Goal: Task Accomplishment & Management: Manage account settings

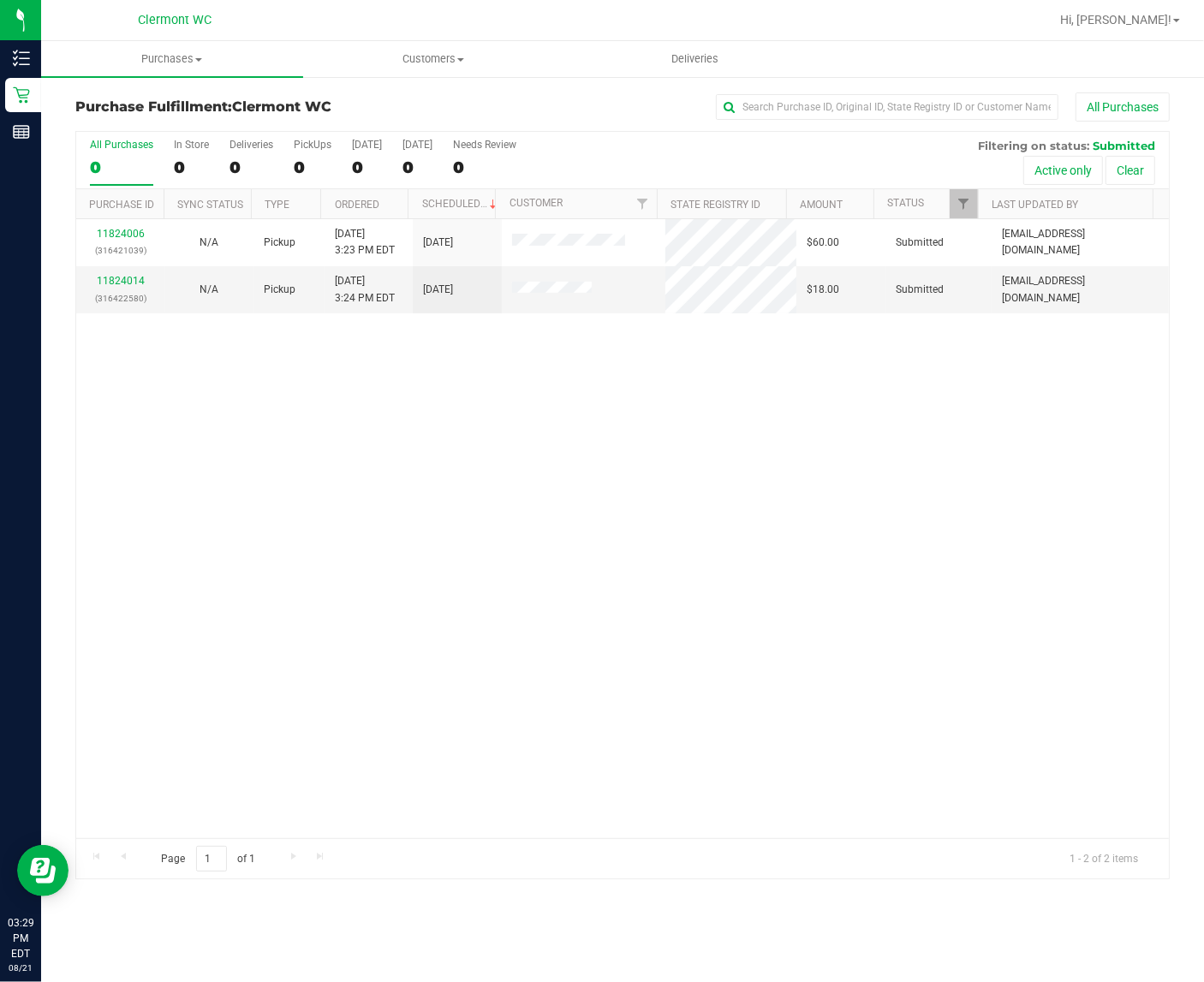
click at [788, 589] on div "11824006 (316421039) N/A Pickup [DATE] 3:23 PM EDT 8/21/2025 $60.00 Submitted […" at bounding box center [622, 529] width 1093 height 619
click at [815, 568] on div "11824006 (316421039) N/A Pickup [DATE] 3:23 PM EDT 8/21/2025 $60.00 Submitted […" at bounding box center [622, 529] width 1093 height 619
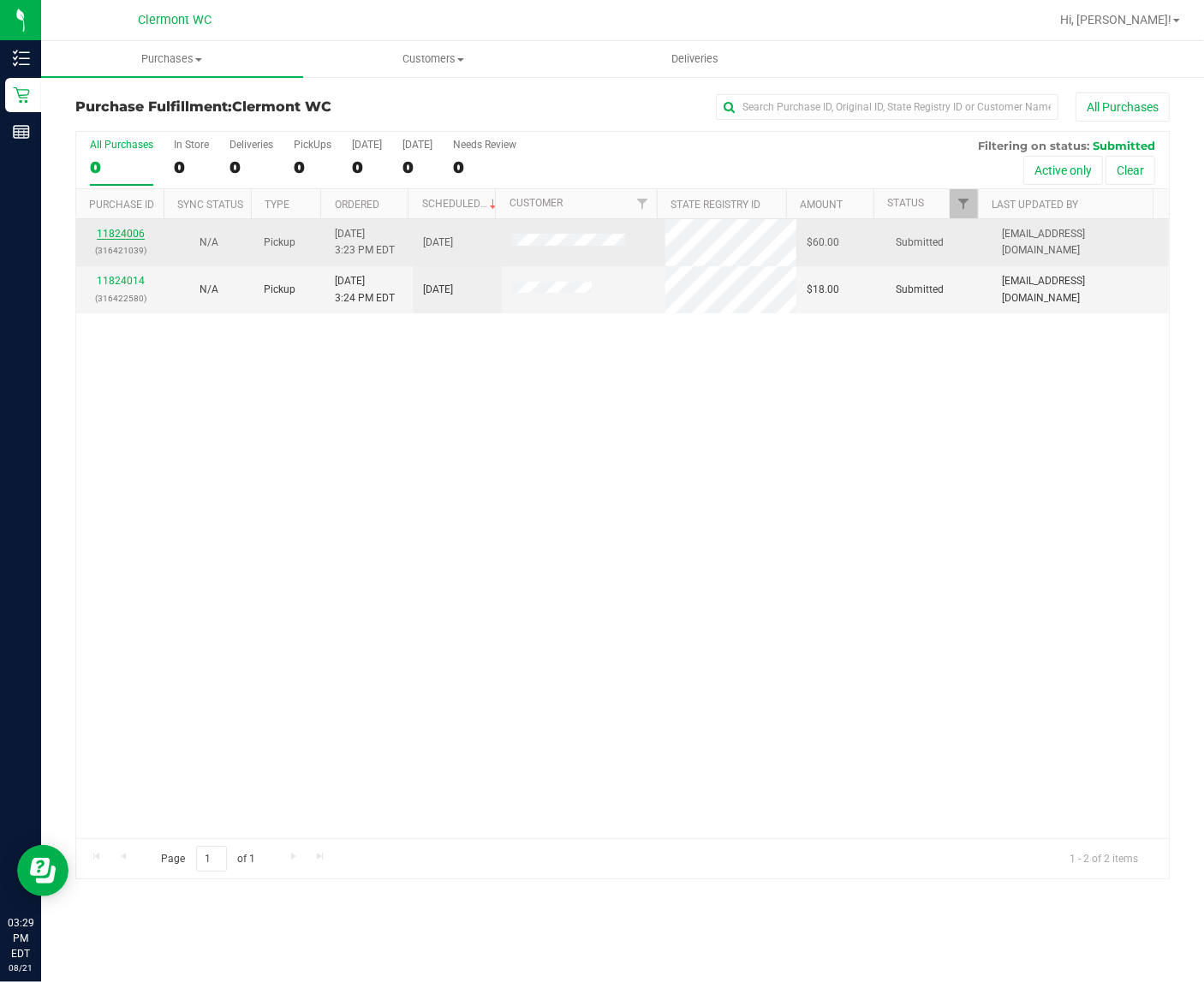
click at [120, 238] on link "11824006" at bounding box center [121, 233] width 48 height 12
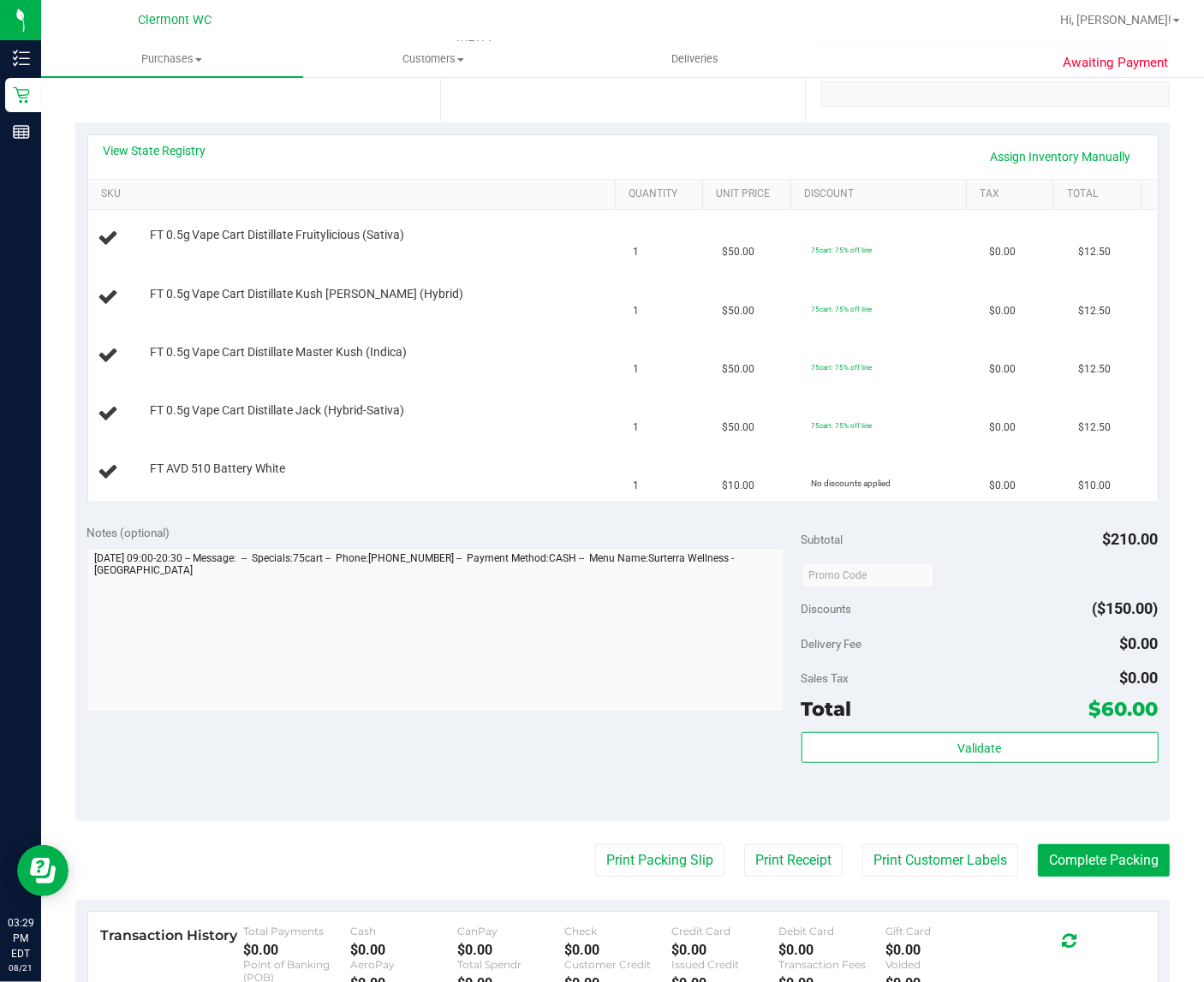
scroll to position [535, 0]
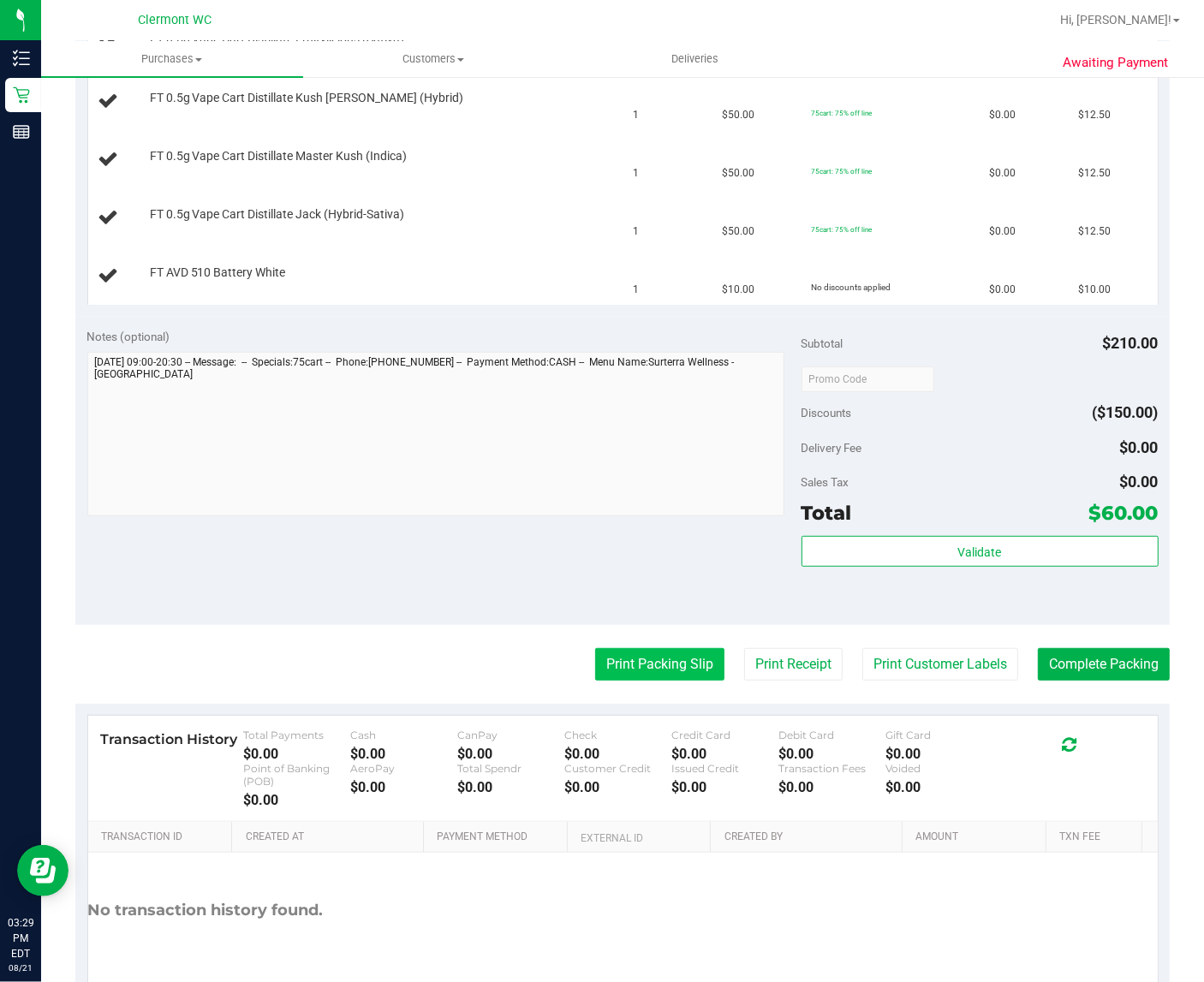
click at [621, 660] on button "Print Packing Slip" at bounding box center [660, 665] width 129 height 33
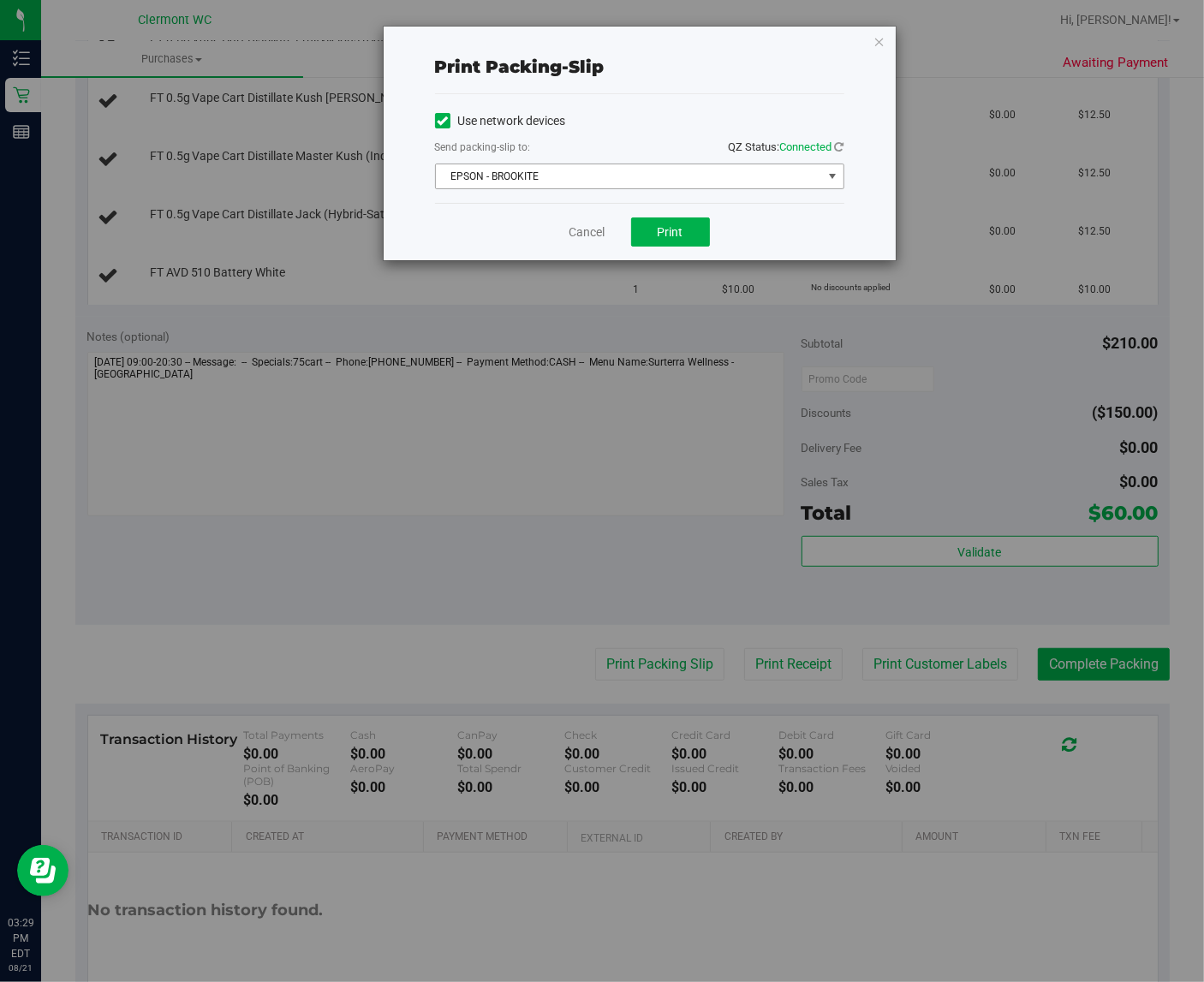
click at [670, 186] on span "EPSON - BROOKITE" at bounding box center [629, 176] width 386 height 24
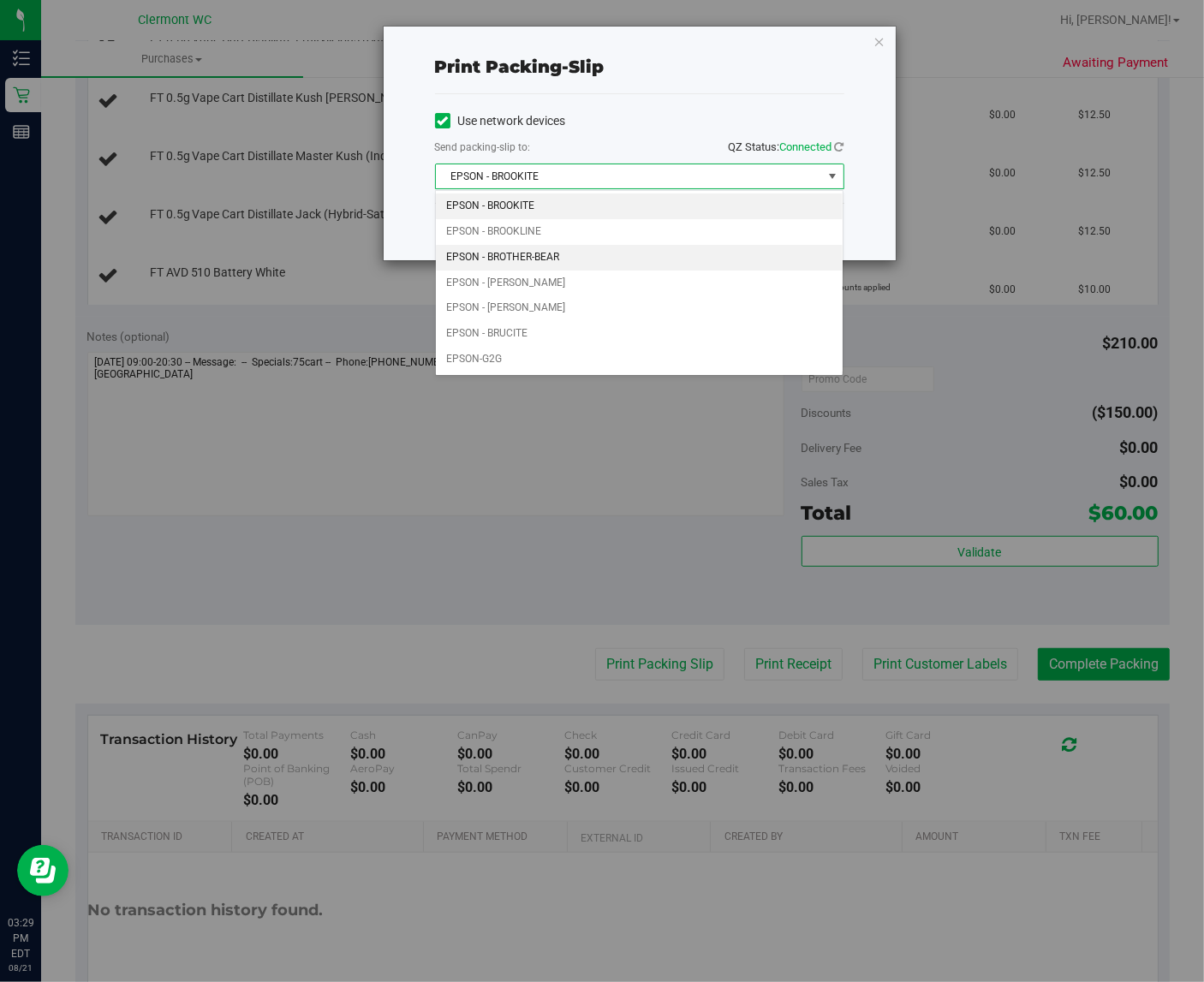
click at [581, 254] on li "EPSON - BROTHER-BEAR" at bounding box center [640, 258] width 408 height 26
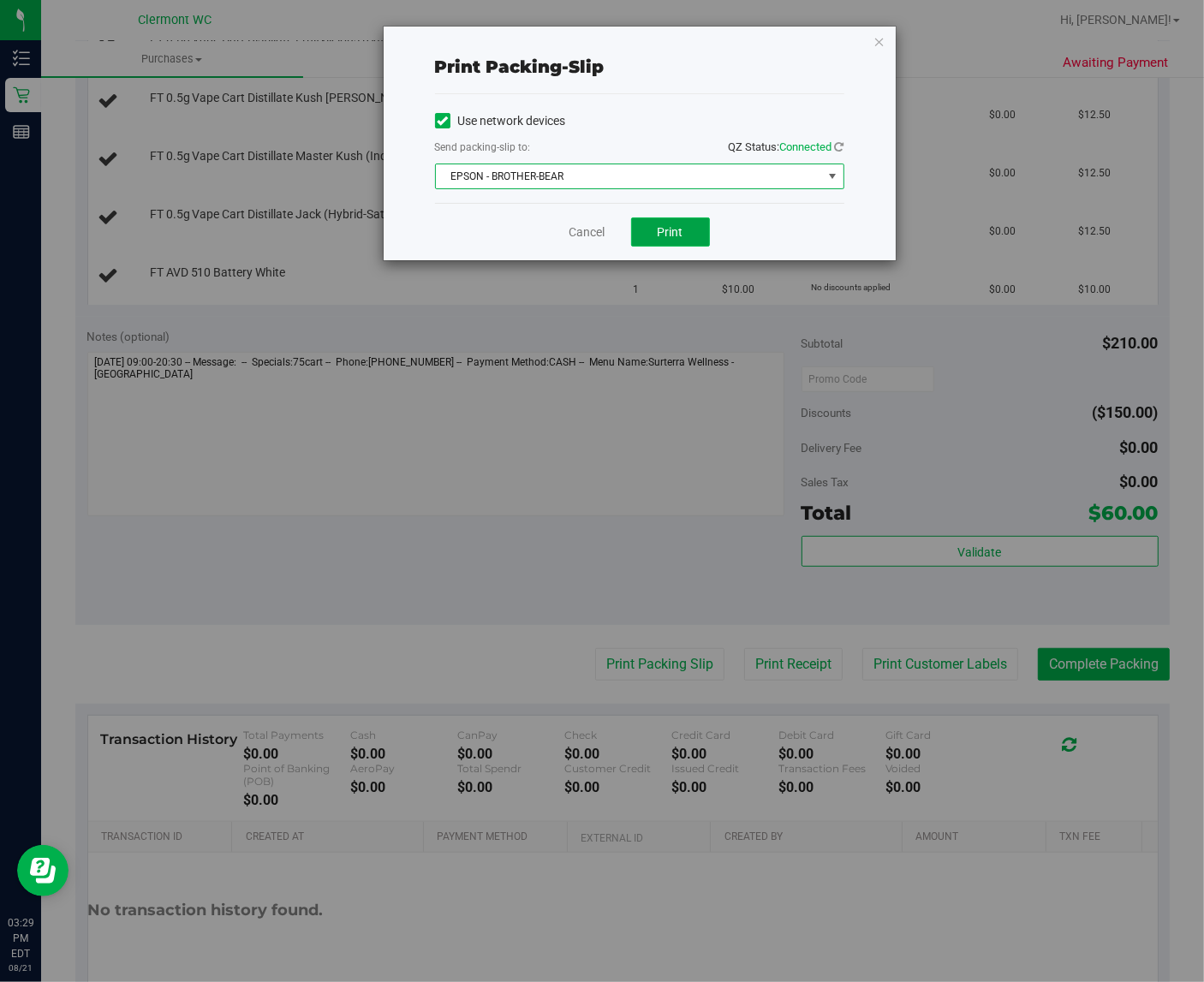
click at [696, 237] on button "Print" at bounding box center [670, 232] width 79 height 29
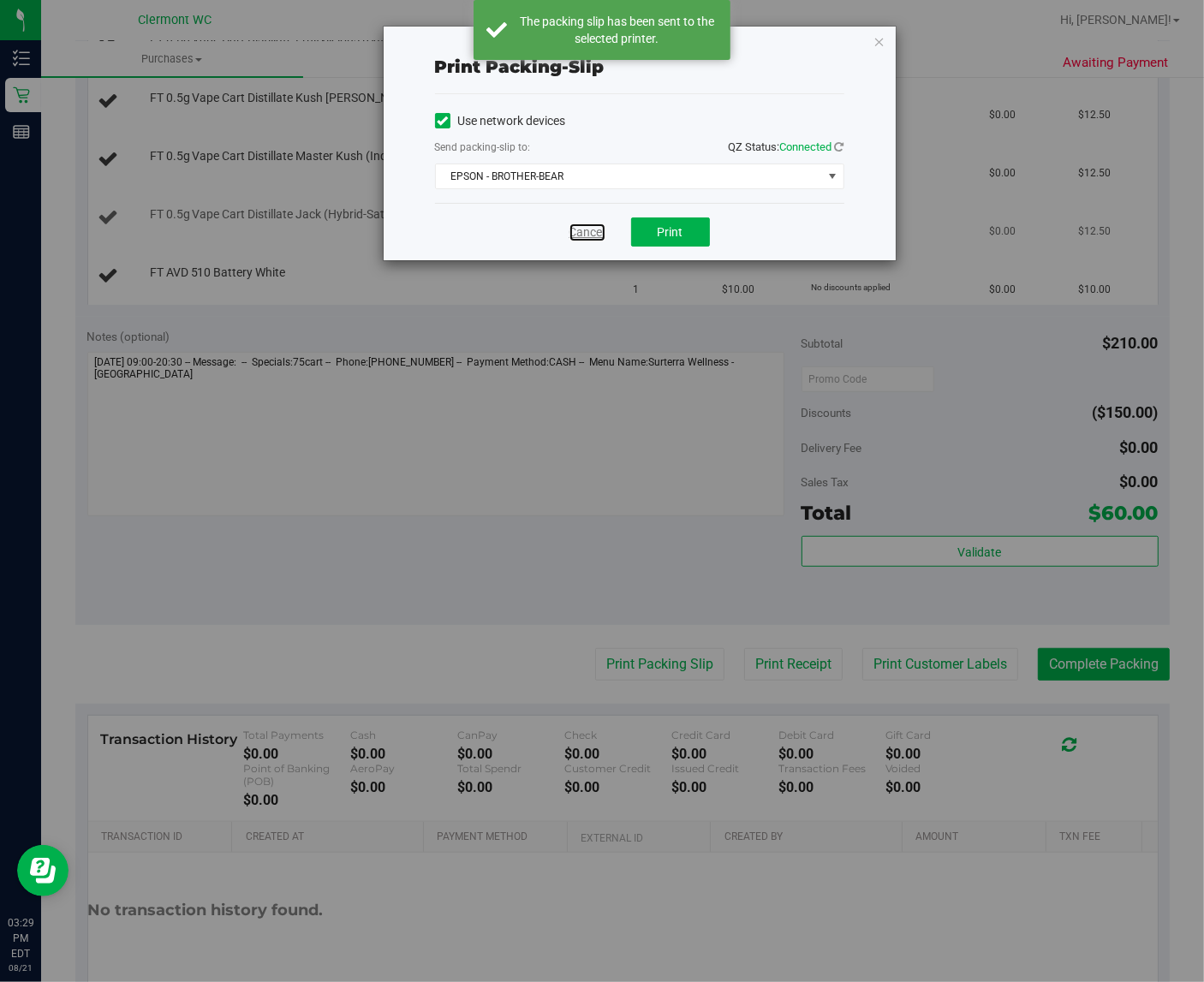
click at [585, 228] on link "Cancel" at bounding box center [587, 232] width 36 height 18
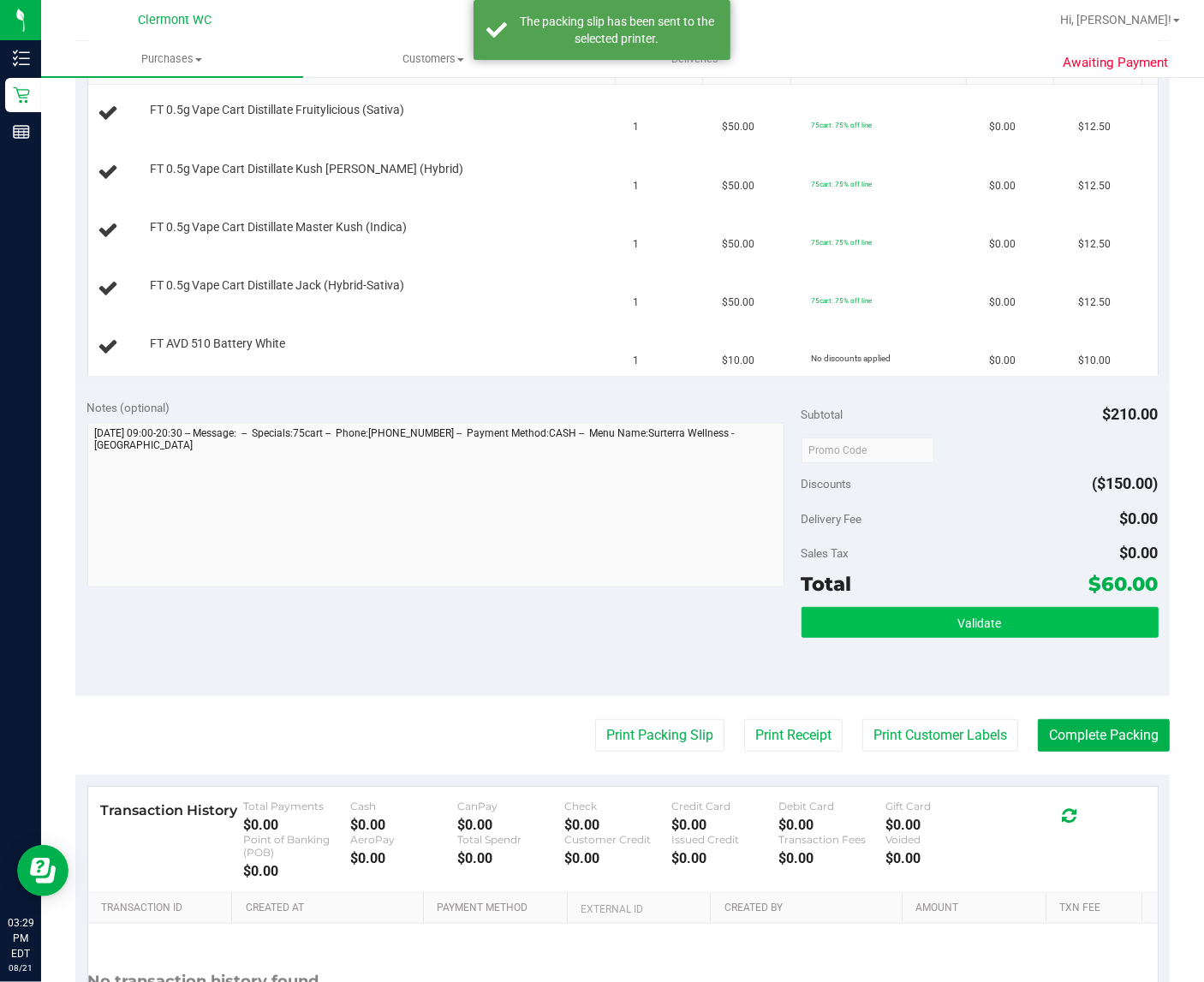
scroll to position [321, 0]
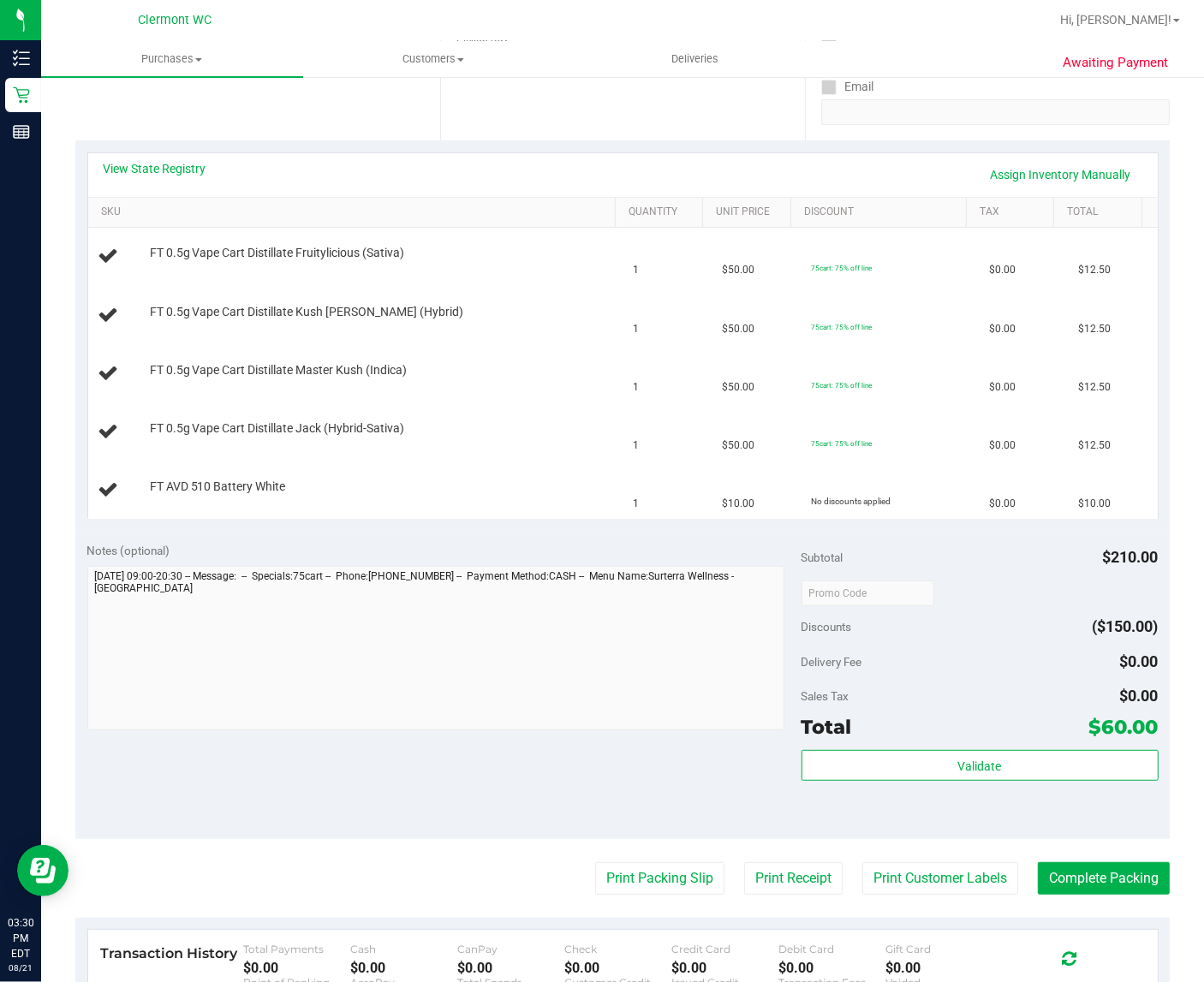
click at [595, 862] on button "Print Packing Slip" at bounding box center [660, 879] width 129 height 33
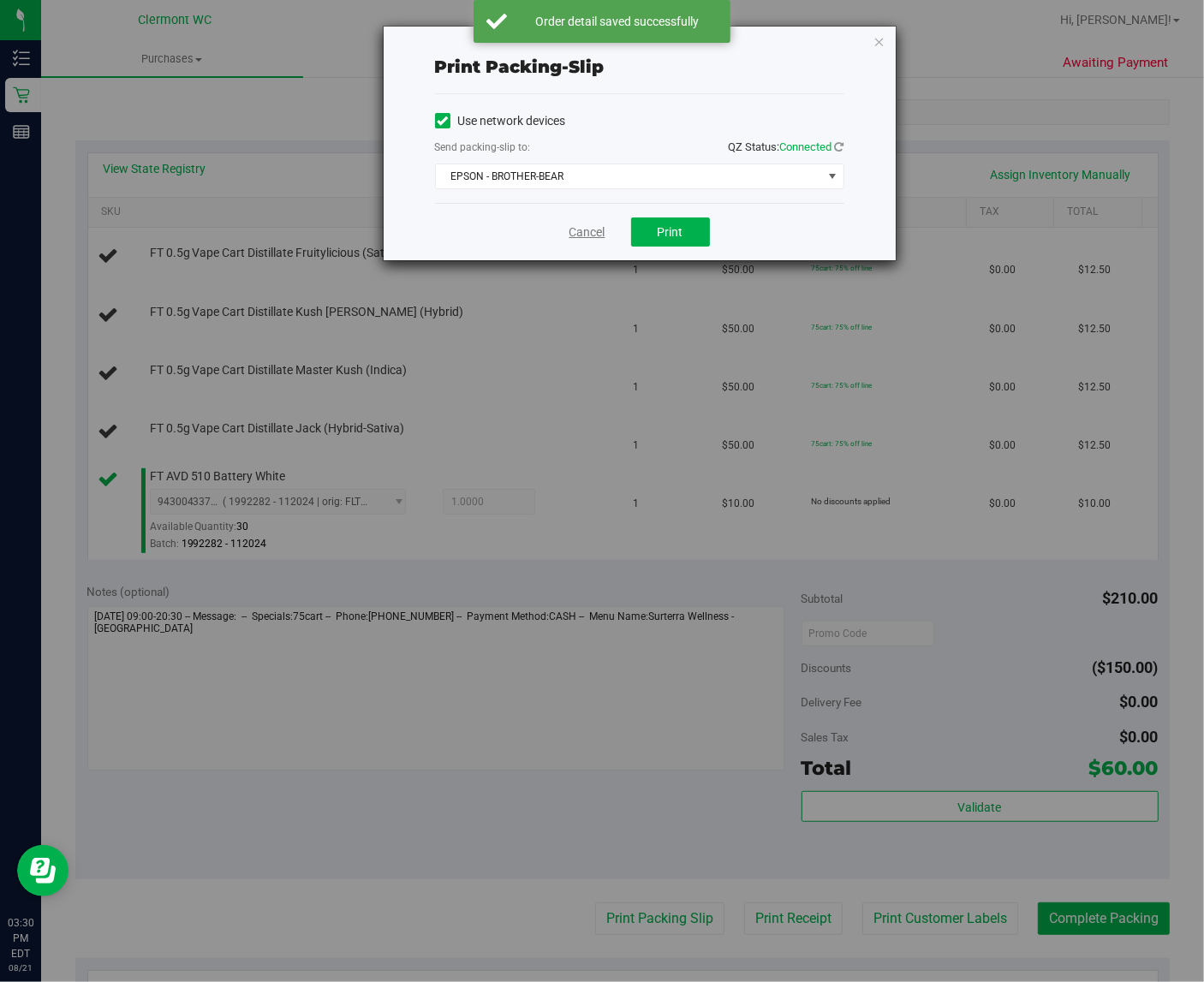
click at [588, 226] on link "Cancel" at bounding box center [587, 232] width 36 height 18
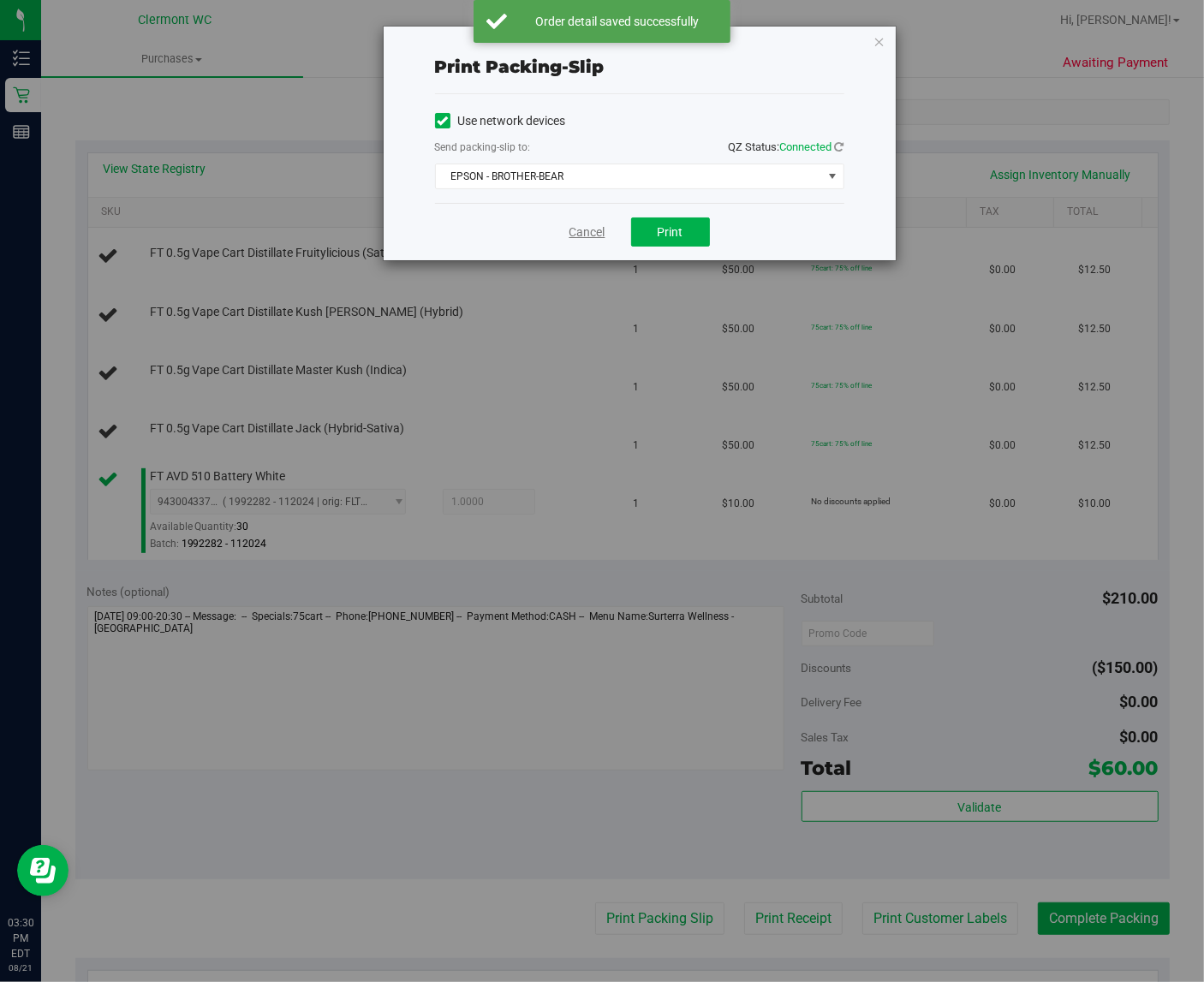
click at [580, 233] on link "Cancel" at bounding box center [587, 232] width 36 height 18
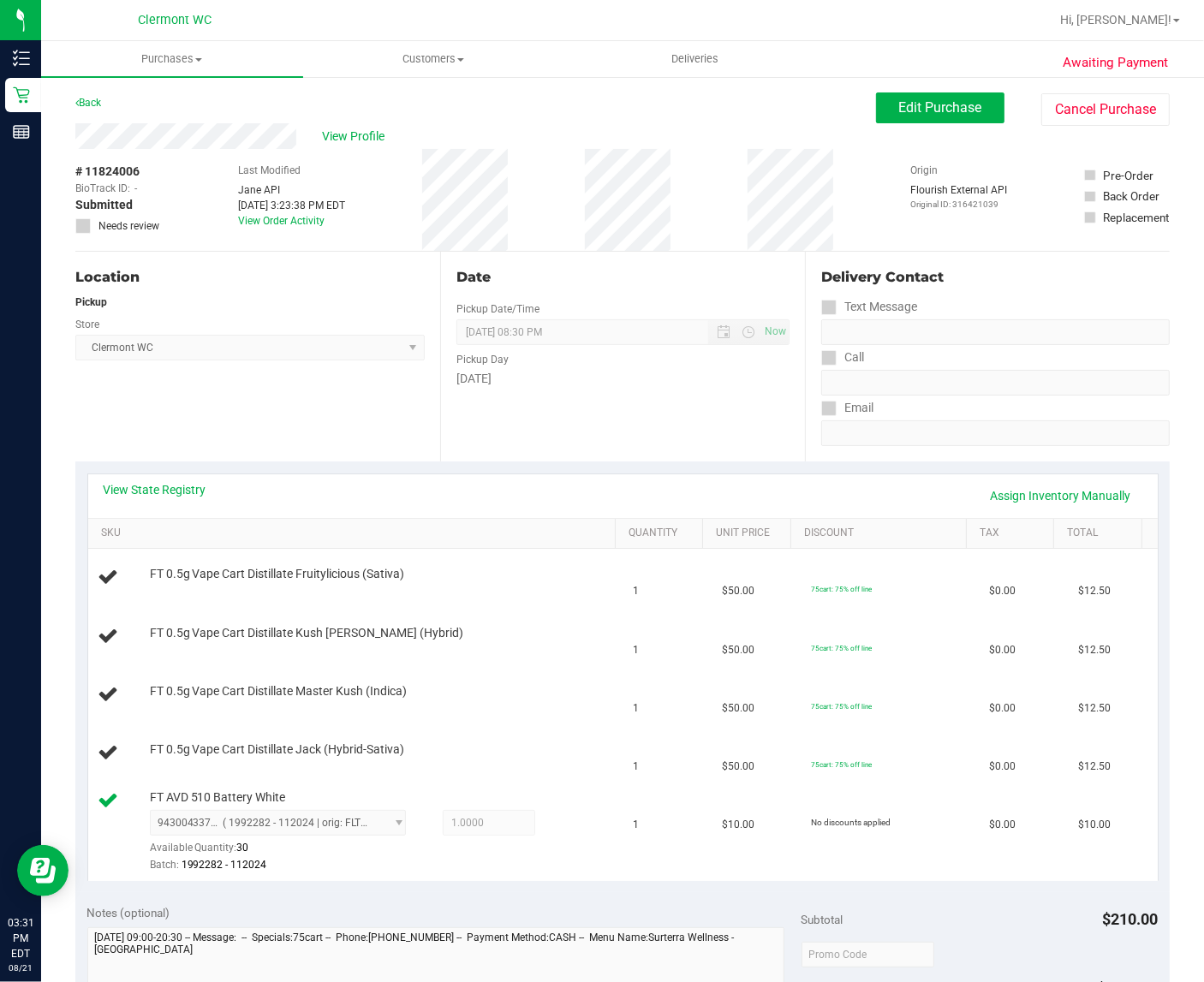
scroll to position [4, 0]
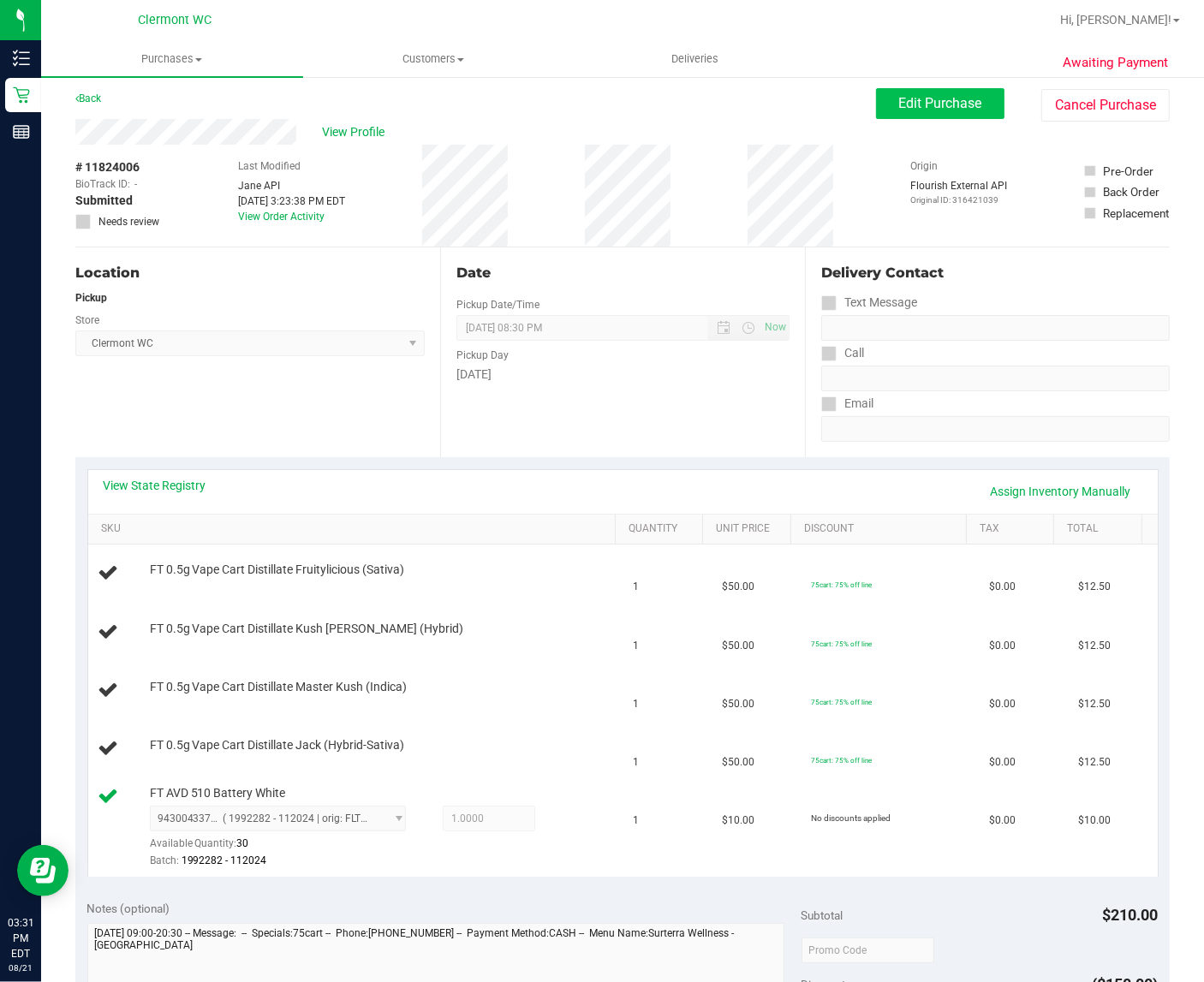
click at [947, 103] on span "Edit Purchase" at bounding box center [941, 103] width 83 height 16
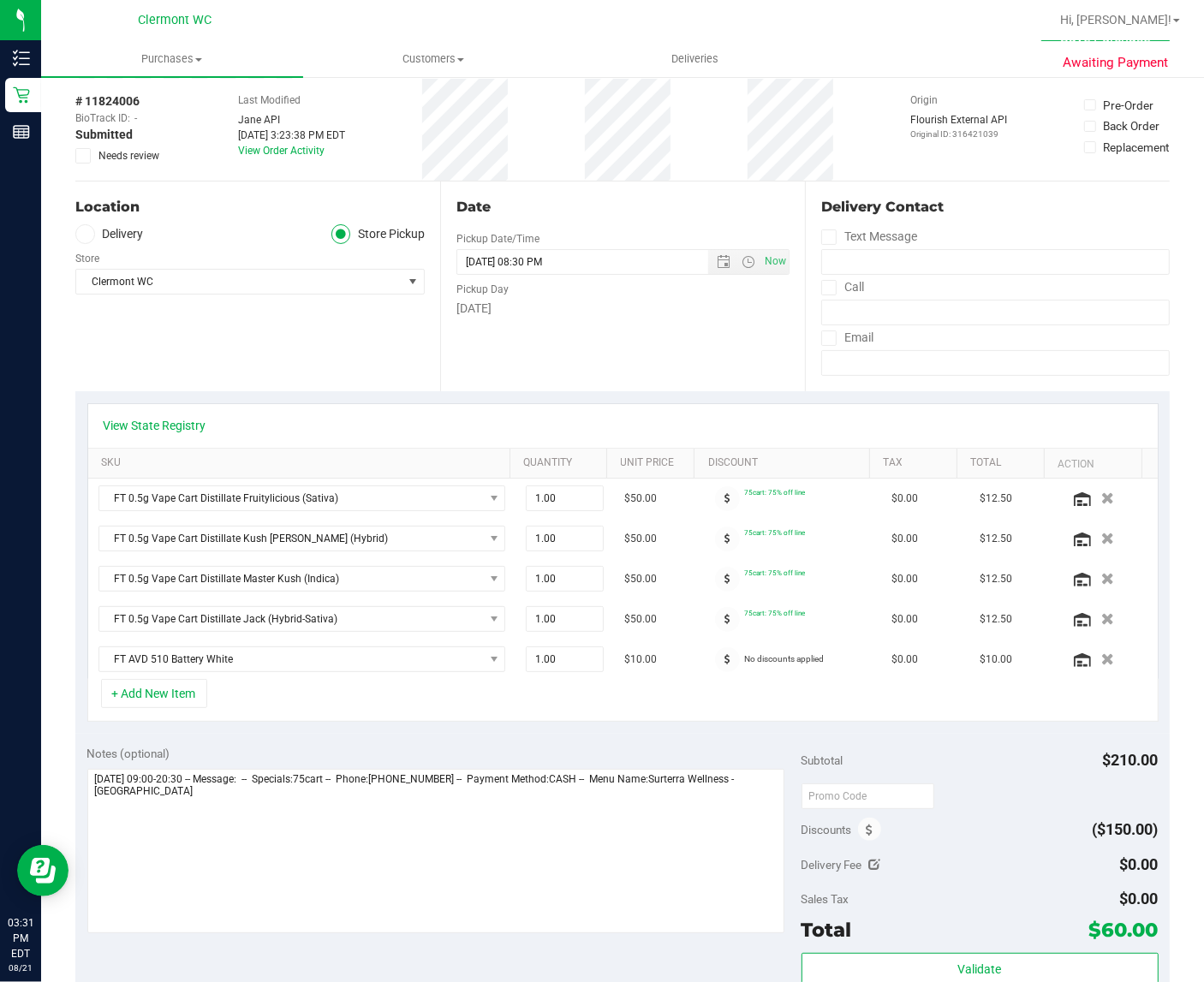
scroll to position [74, 0]
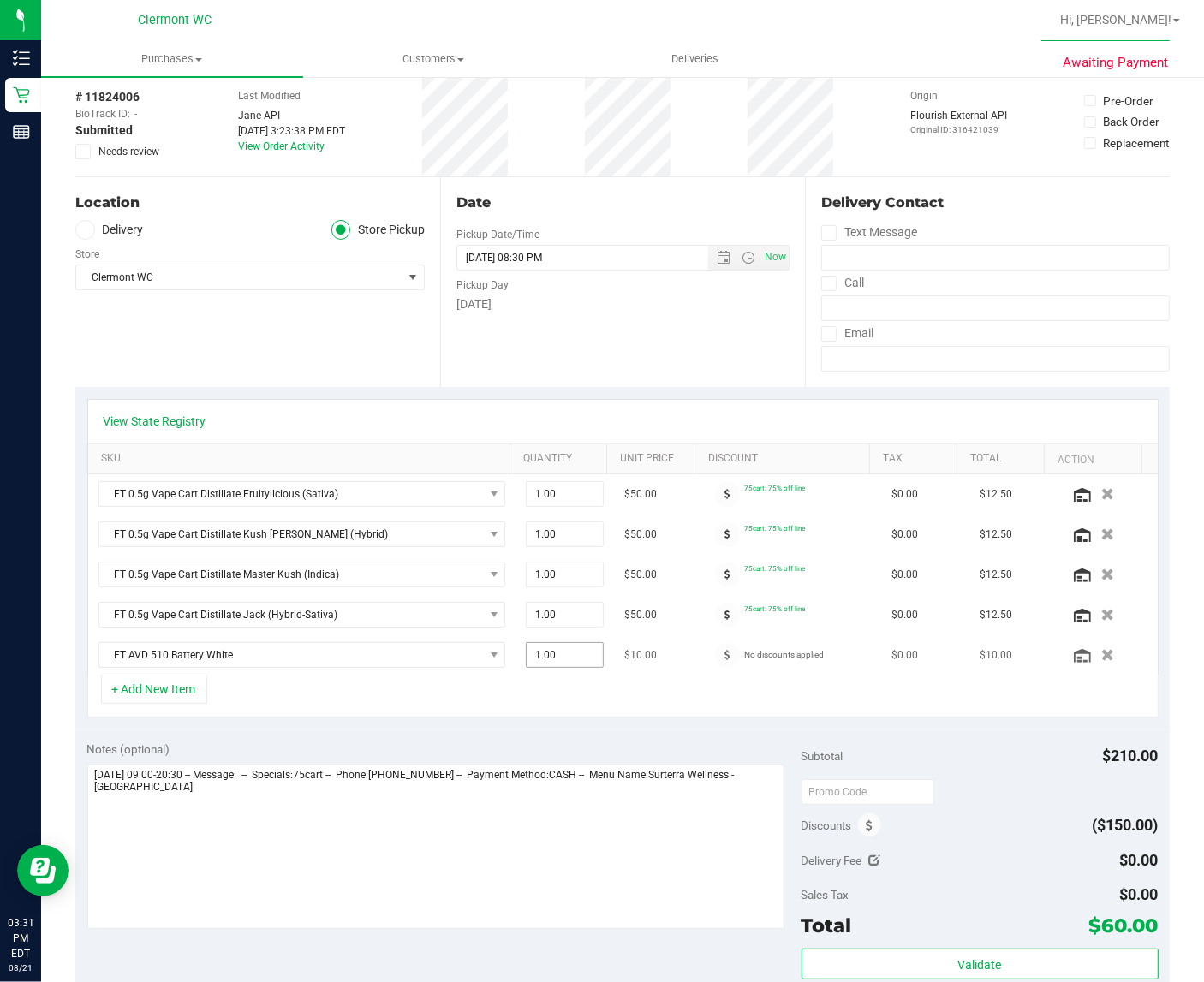
click at [565, 658] on input "1.00" at bounding box center [564, 655] width 76 height 24
type input "1"
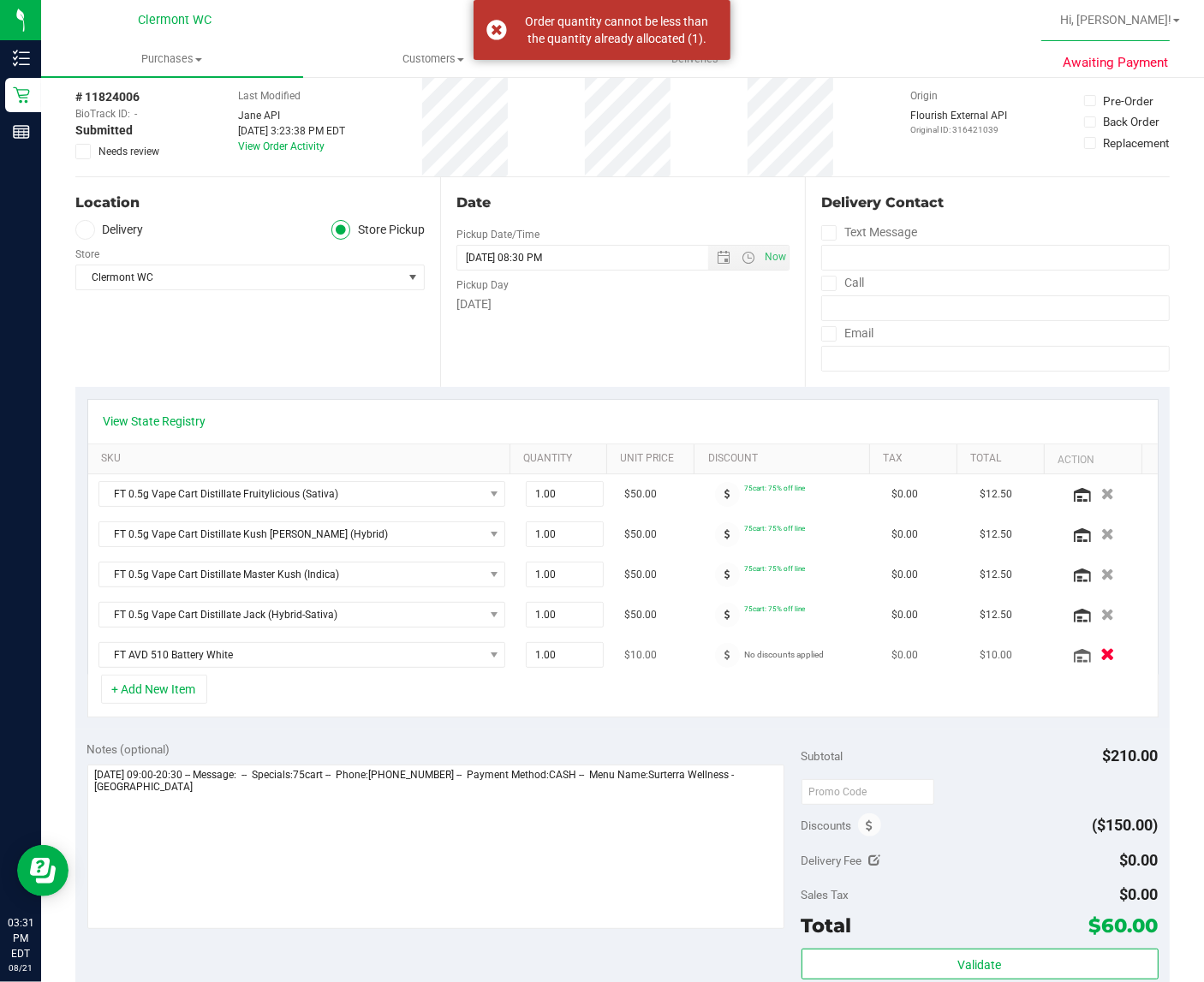
click at [1101, 660] on icon "button" at bounding box center [1108, 655] width 14 height 13
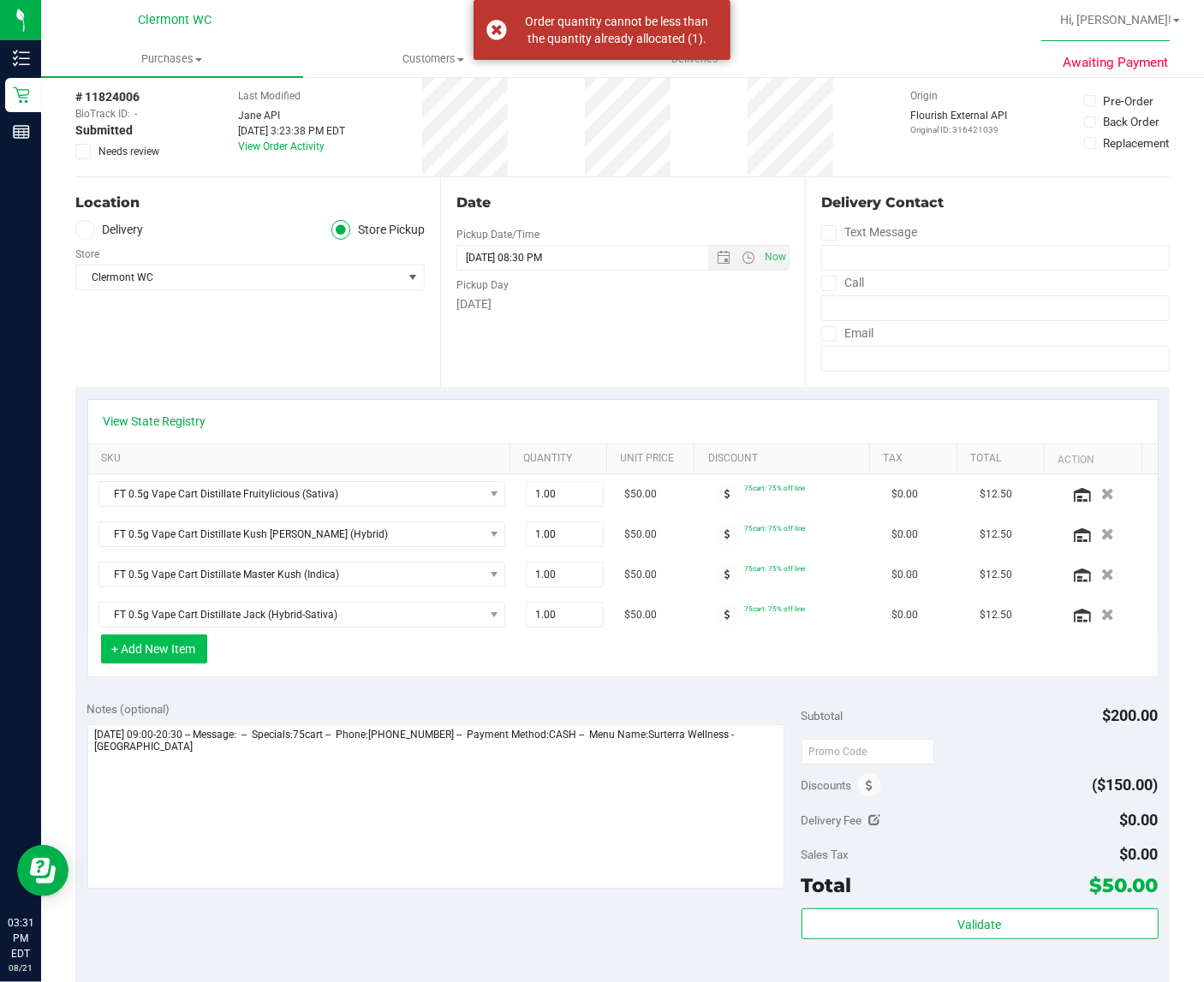
click at [169, 656] on button "+ Add New Item" at bounding box center [154, 649] width 106 height 29
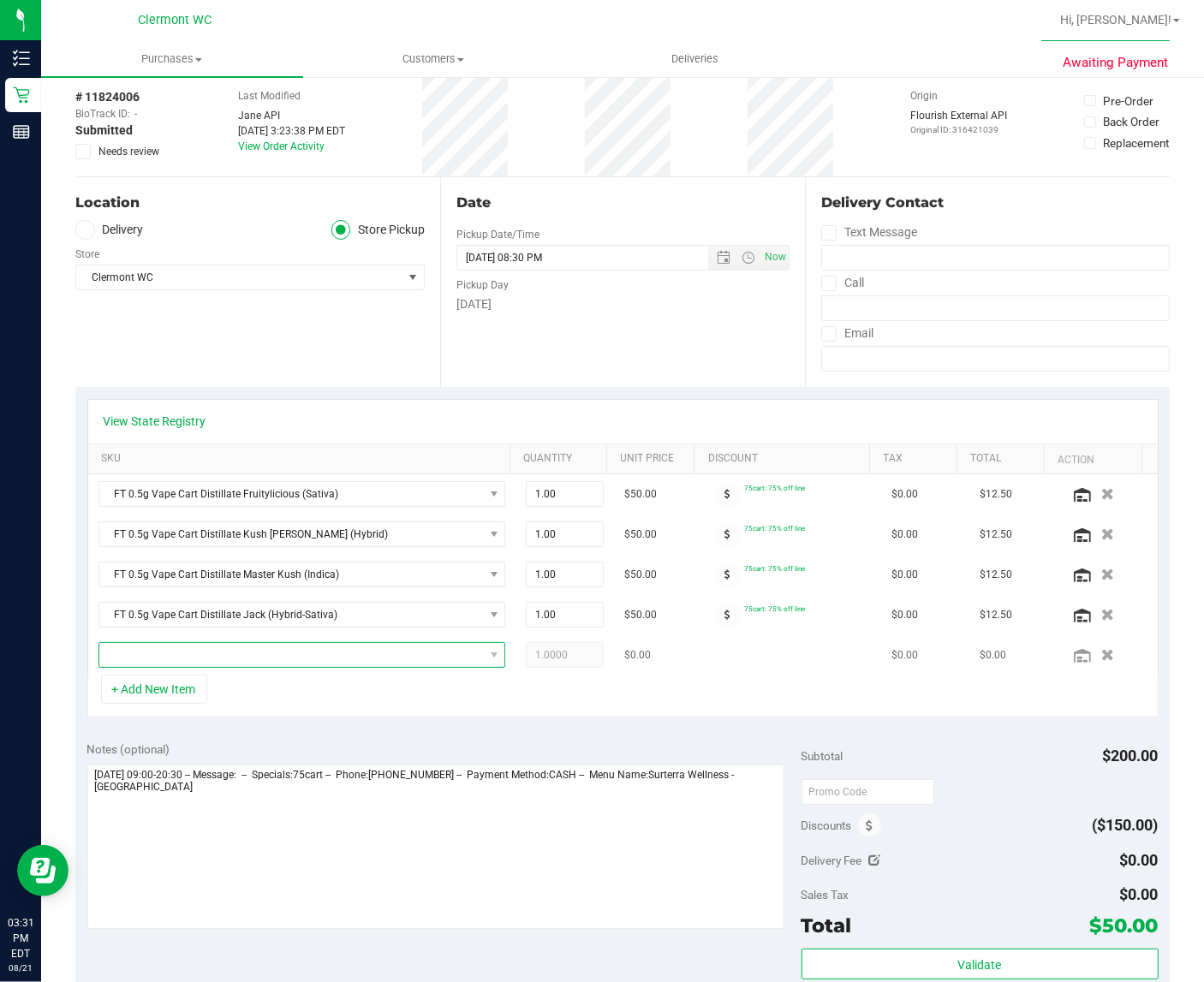
click at [433, 649] on span "NO DATA FOUND" at bounding box center [291, 655] width 385 height 24
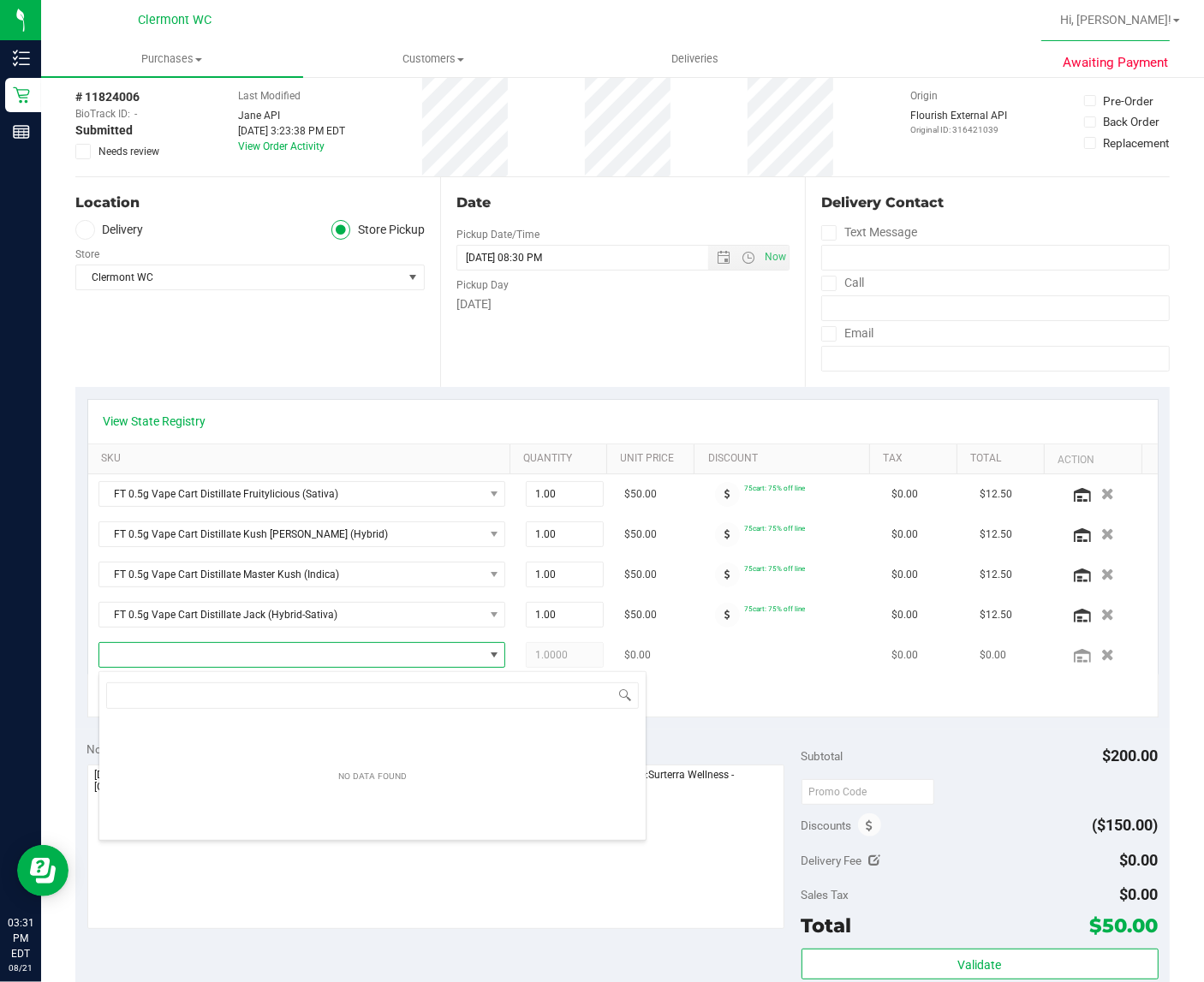
scroll to position [27, 388]
type input "1"
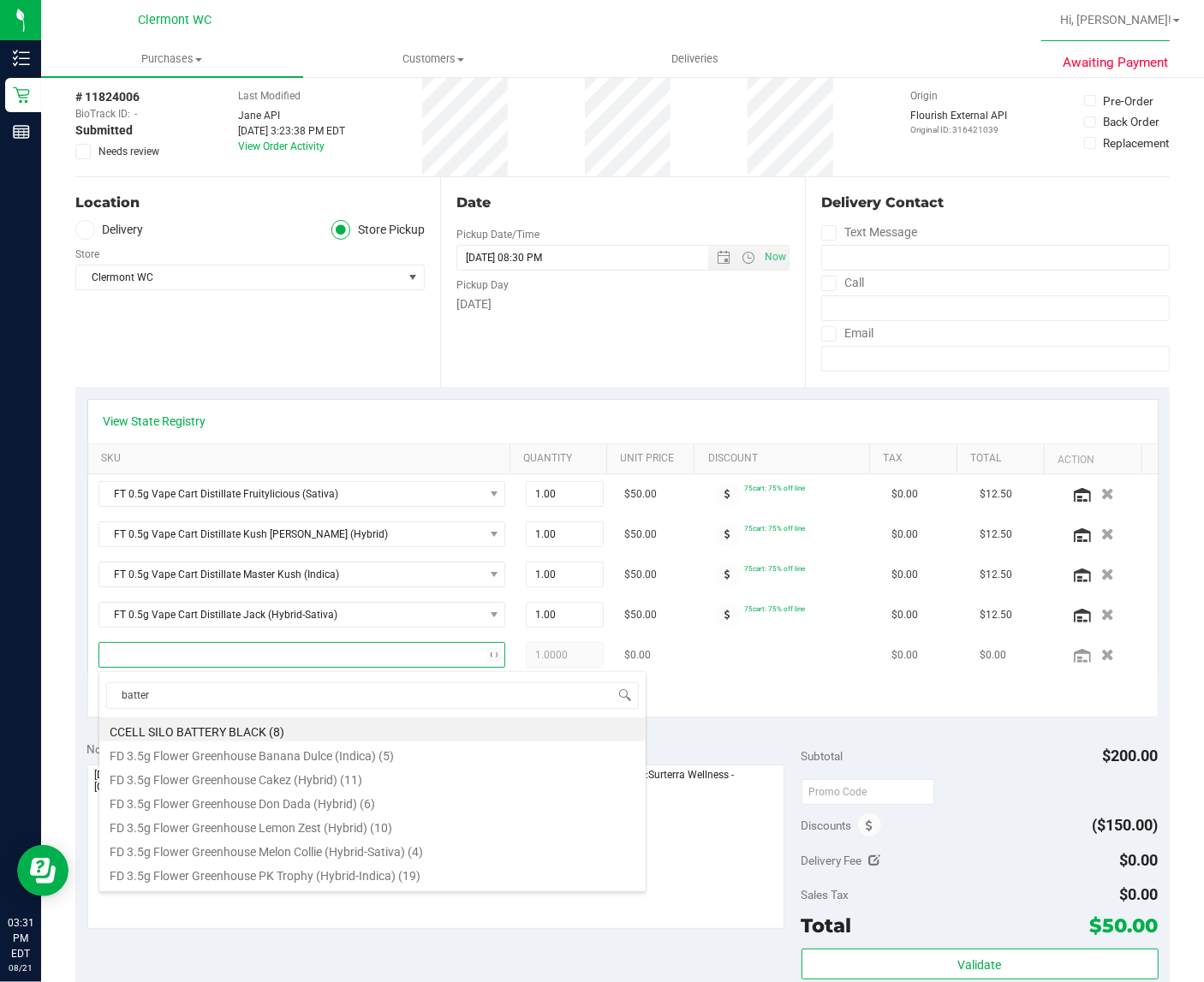
type input "battery"
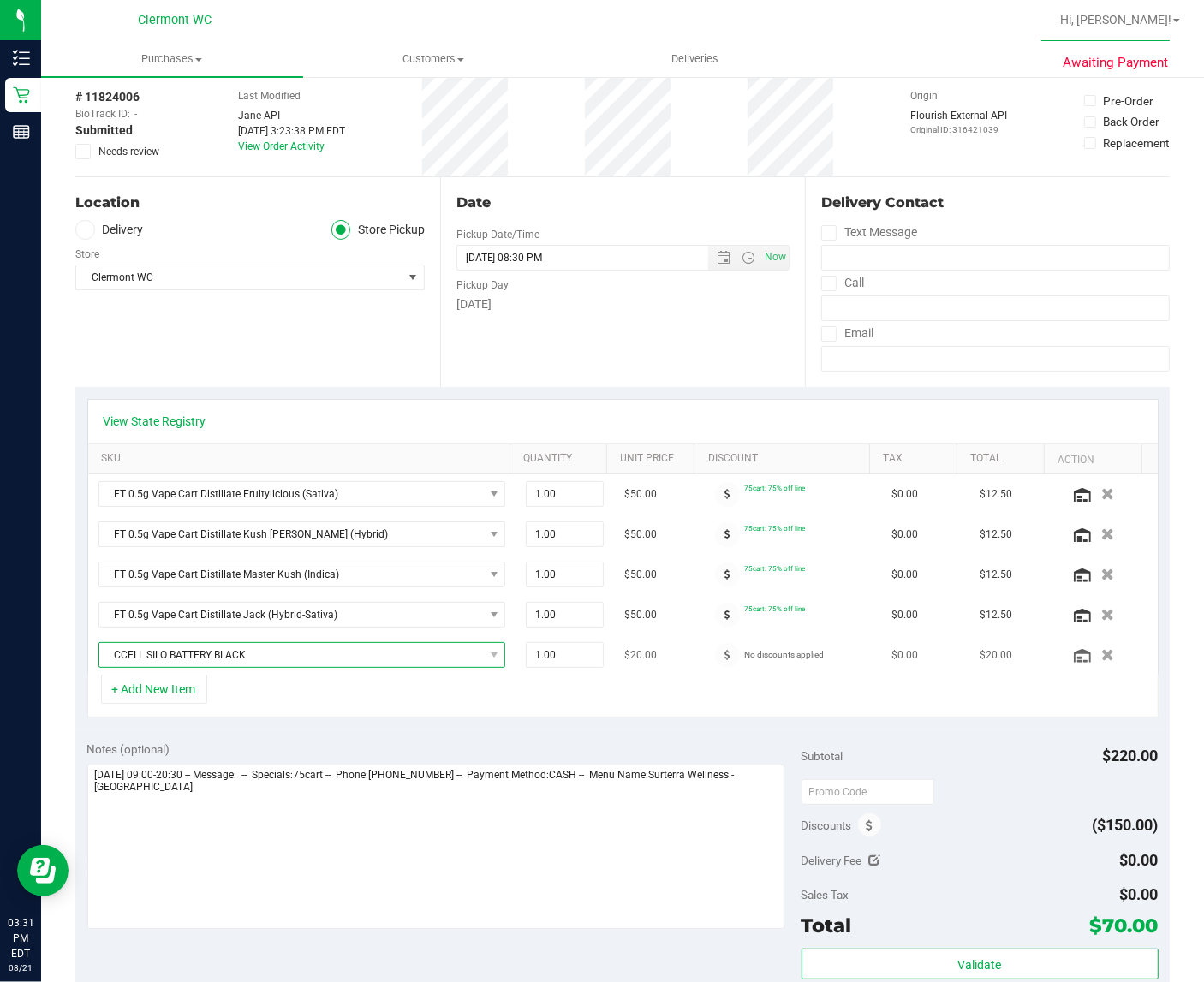
click at [452, 647] on span "CCELL SILO BATTERY BLACK" at bounding box center [291, 655] width 385 height 24
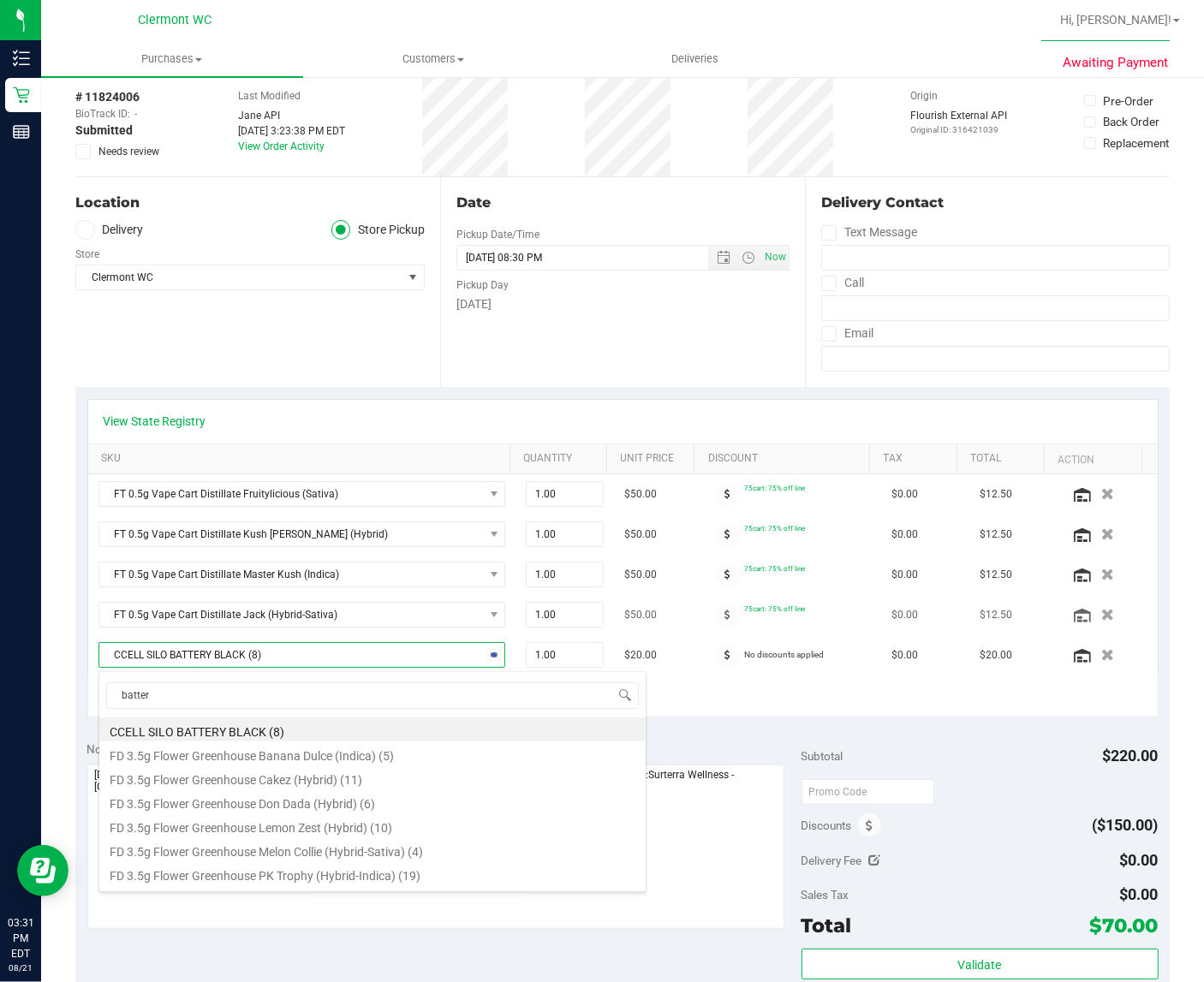
type input "battery"
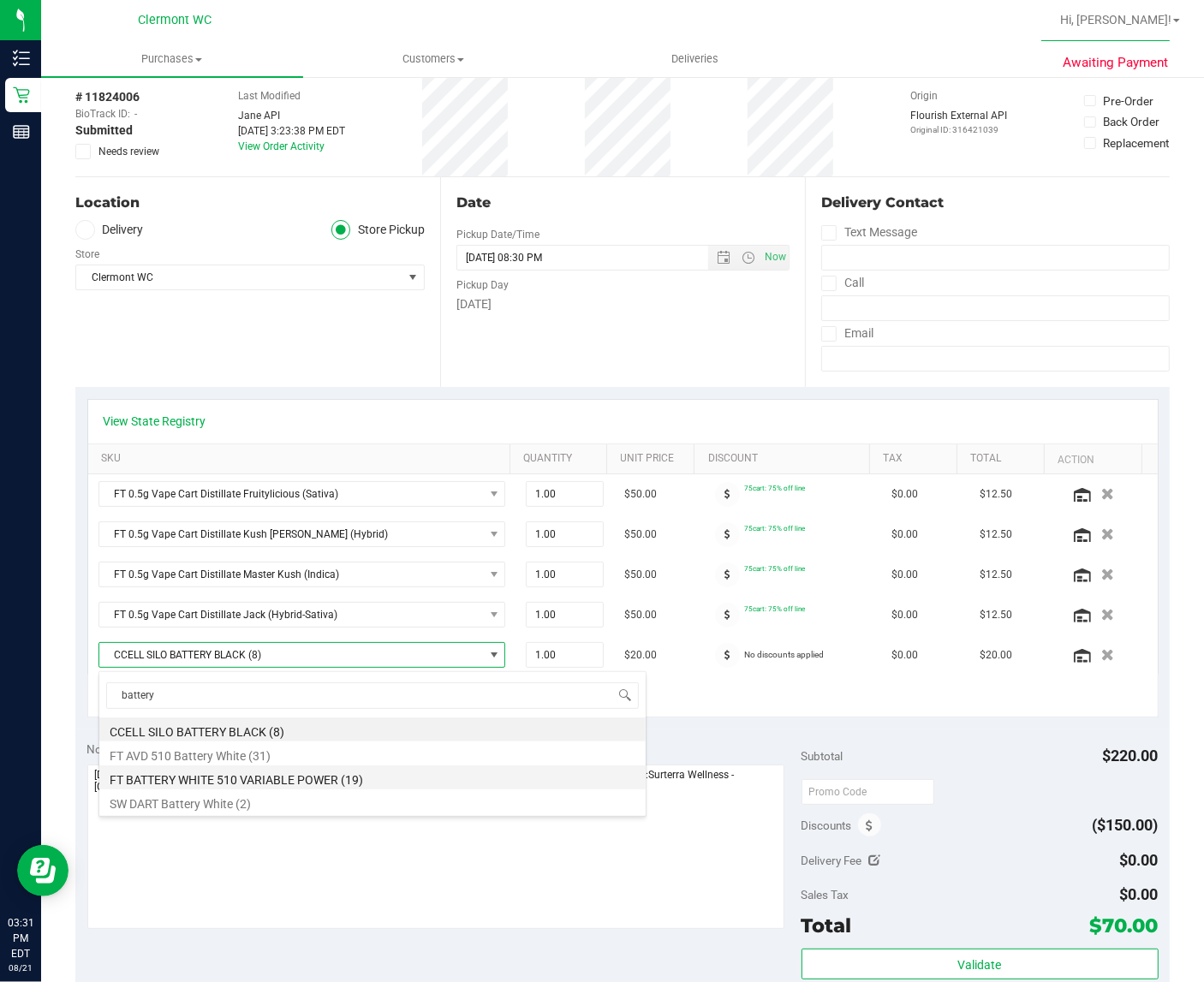
click at [250, 777] on li "FT BATTERY WHITE 510 VARIABLE POWER (19)" at bounding box center [372, 777] width 546 height 24
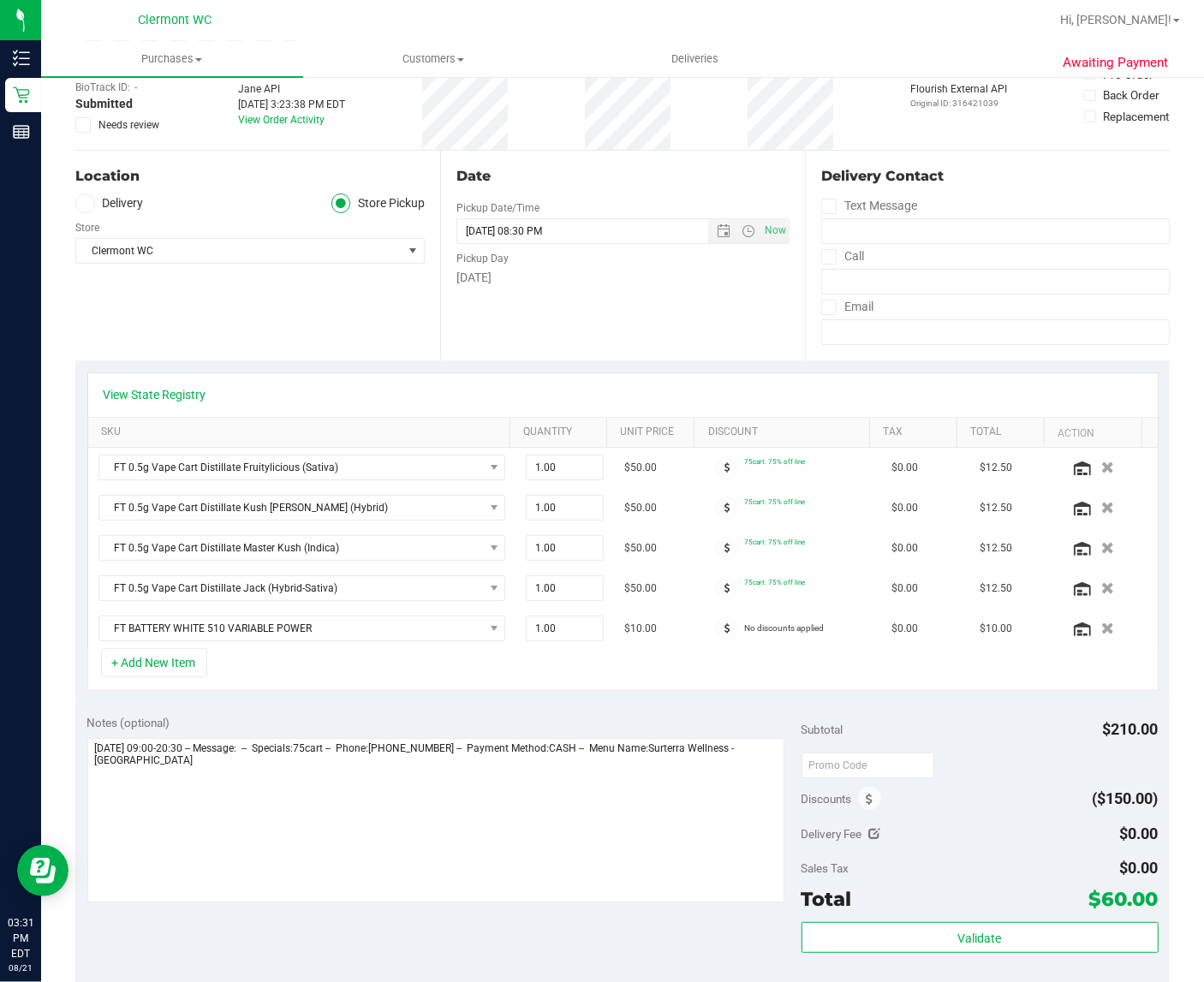
scroll to position [0, 0]
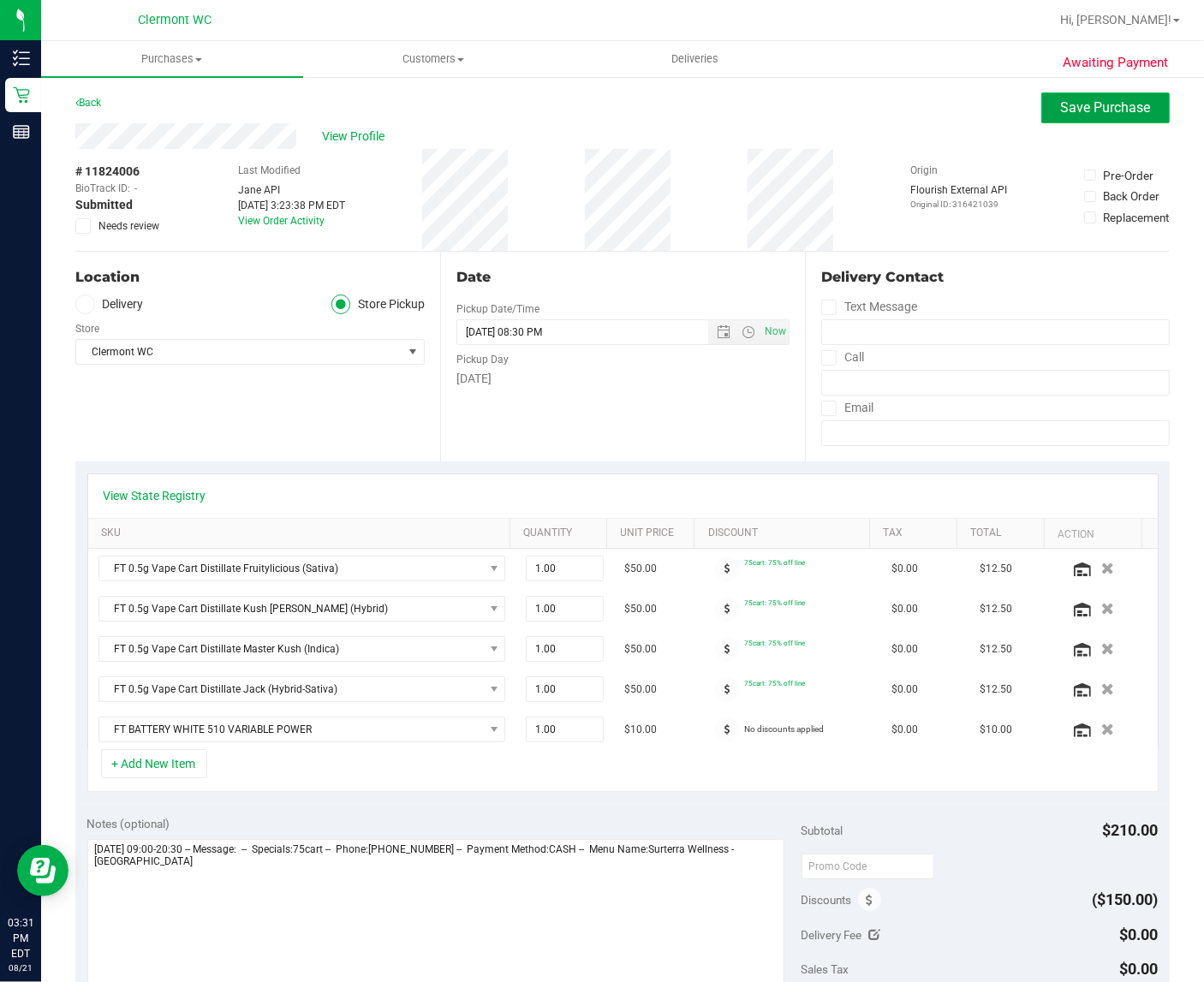
click at [1042, 101] on button "Save Purchase" at bounding box center [1106, 108] width 128 height 31
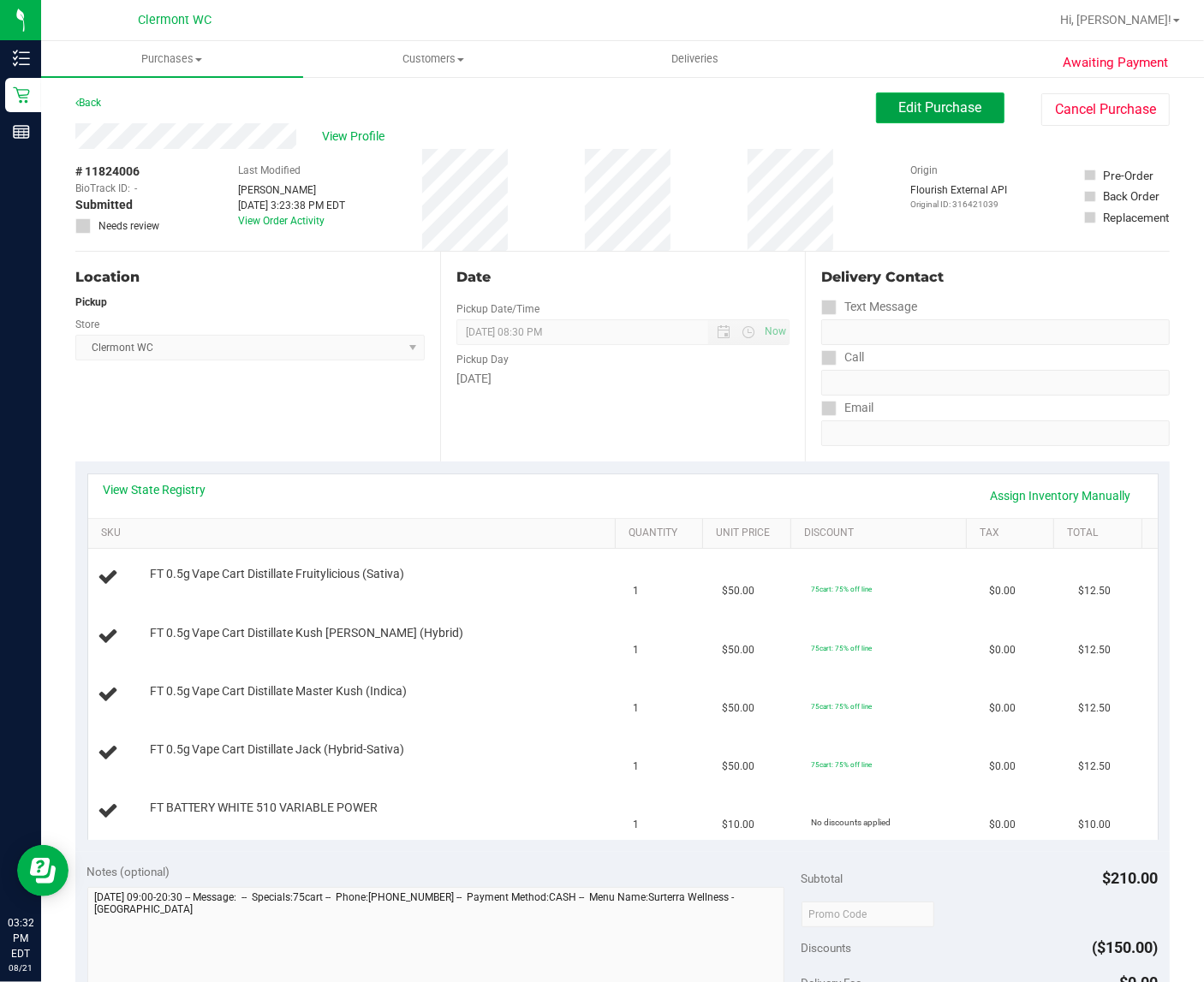
click at [944, 108] on span "Edit Purchase" at bounding box center [941, 107] width 83 height 16
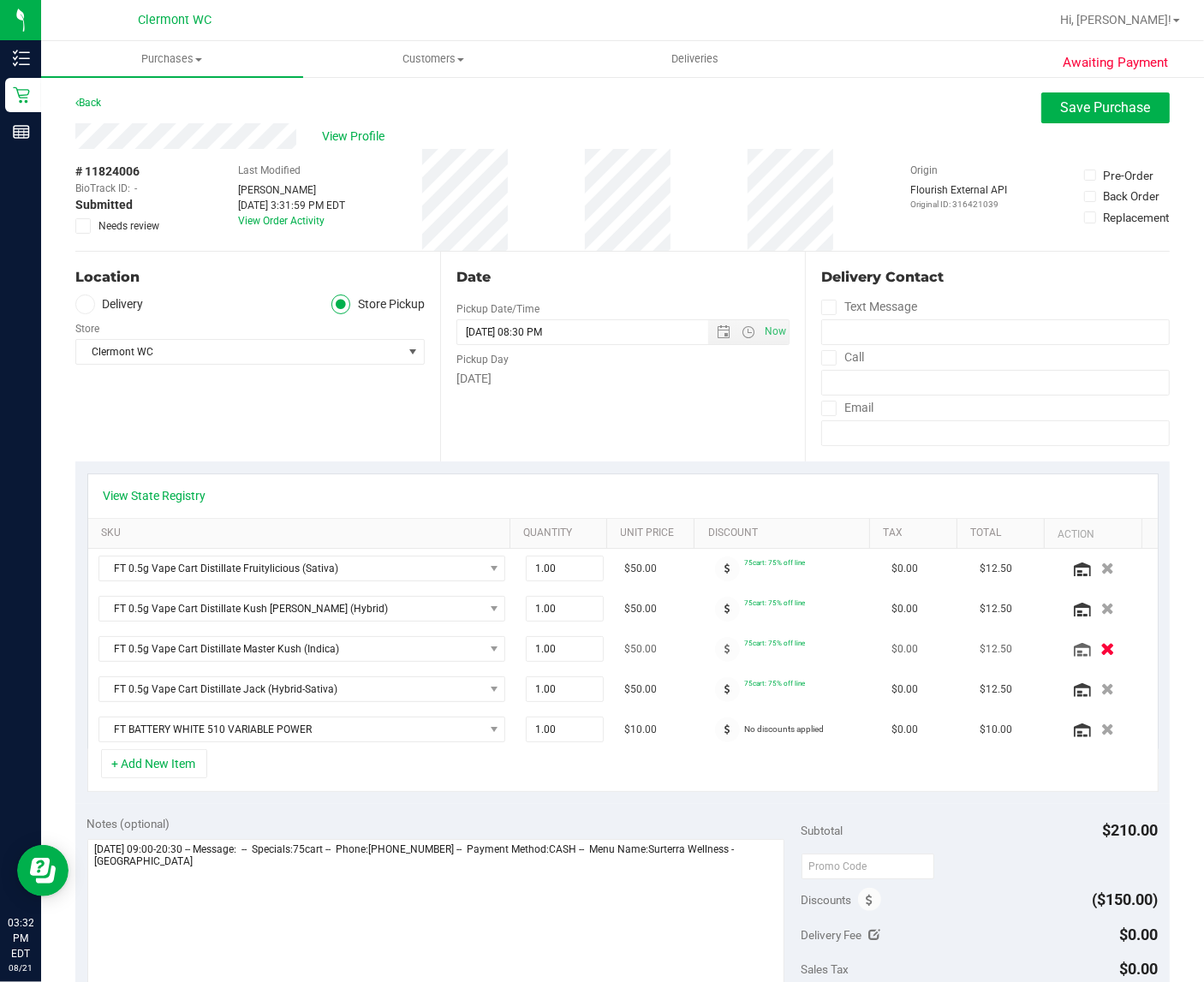
click at [1101, 651] on icon "button" at bounding box center [1108, 649] width 14 height 13
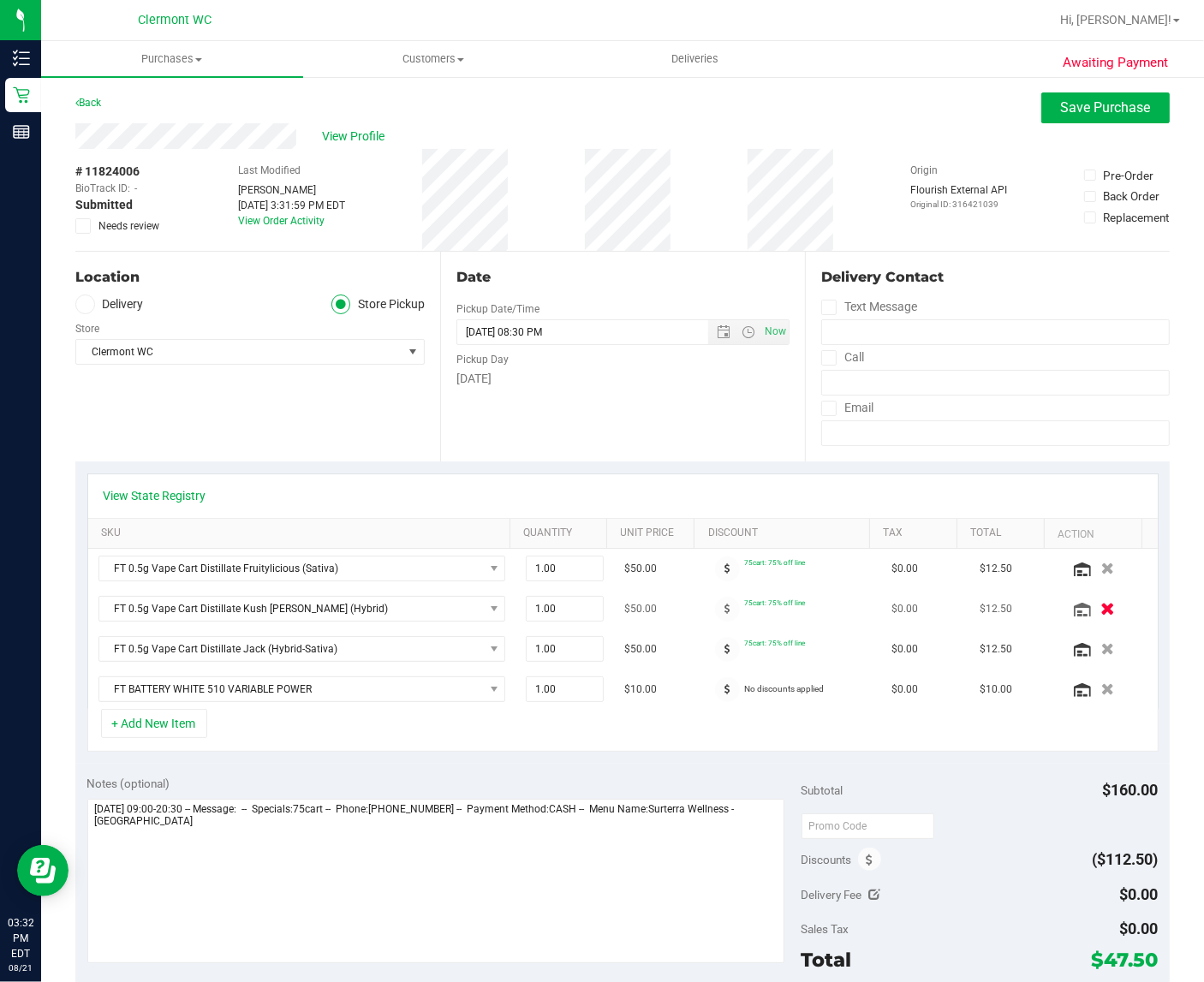
click at [1101, 614] on icon "button" at bounding box center [1108, 609] width 14 height 13
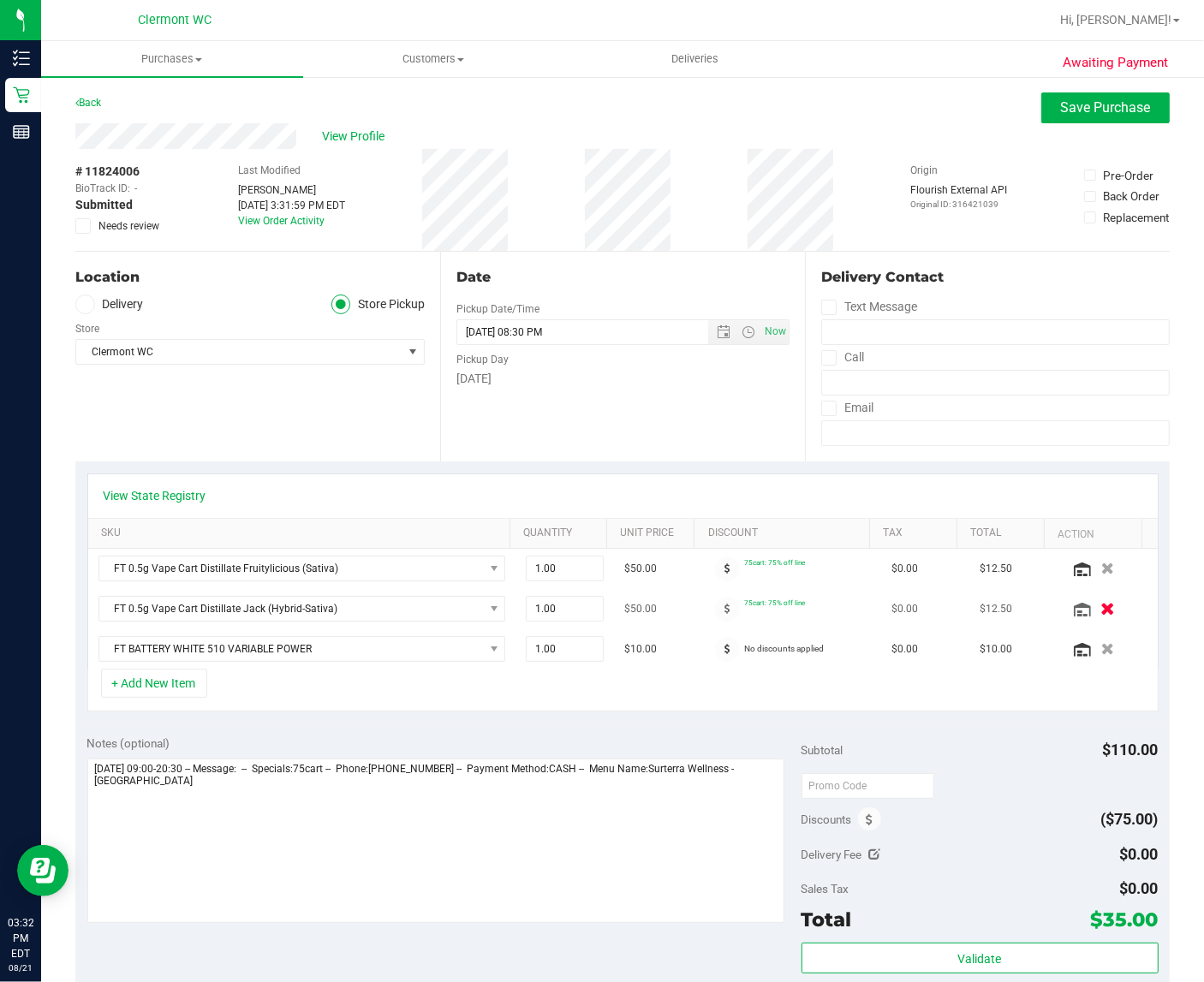
click at [1101, 610] on icon "button" at bounding box center [1108, 609] width 14 height 13
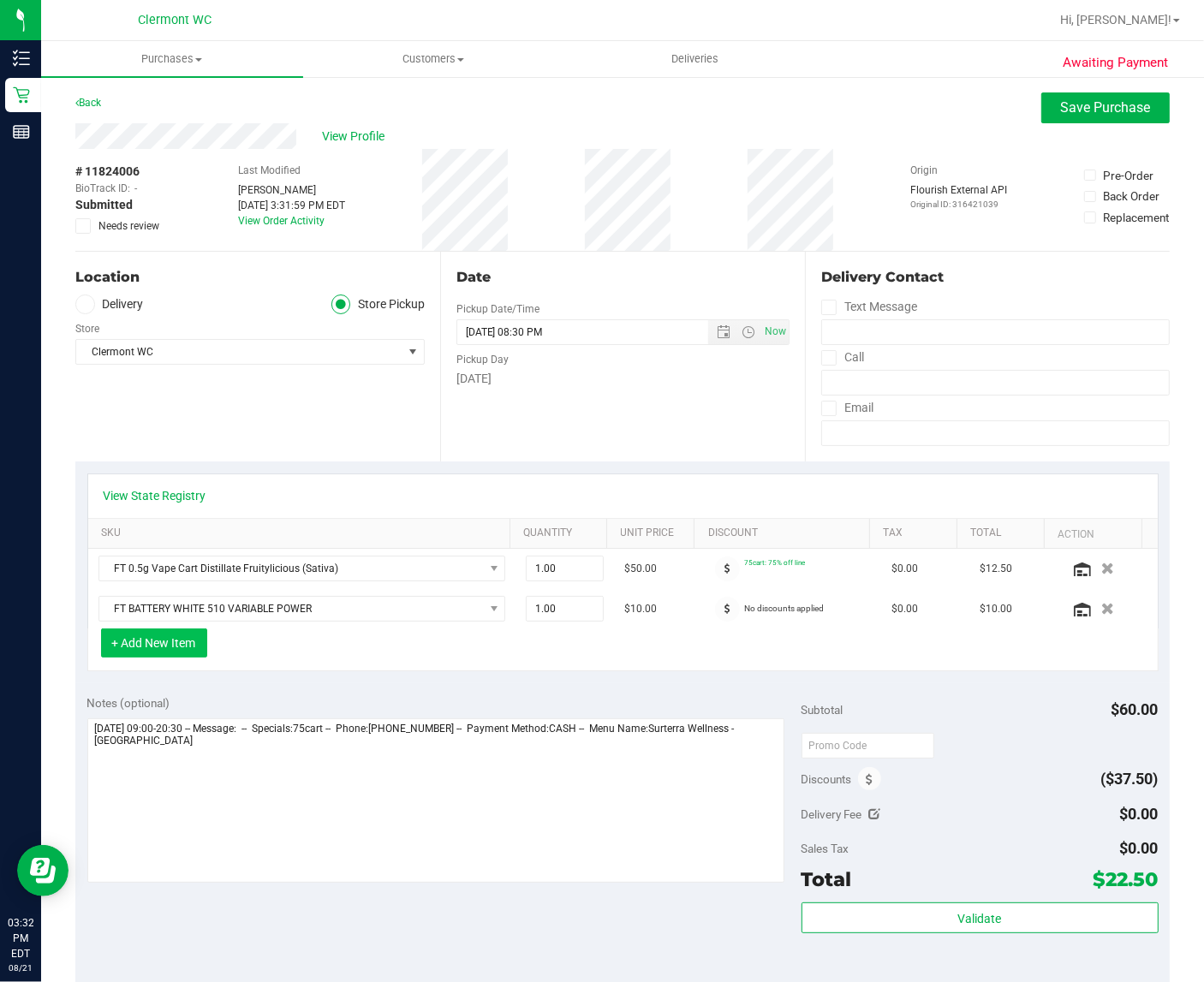
click at [178, 645] on button "+ Add New Item" at bounding box center [154, 643] width 106 height 29
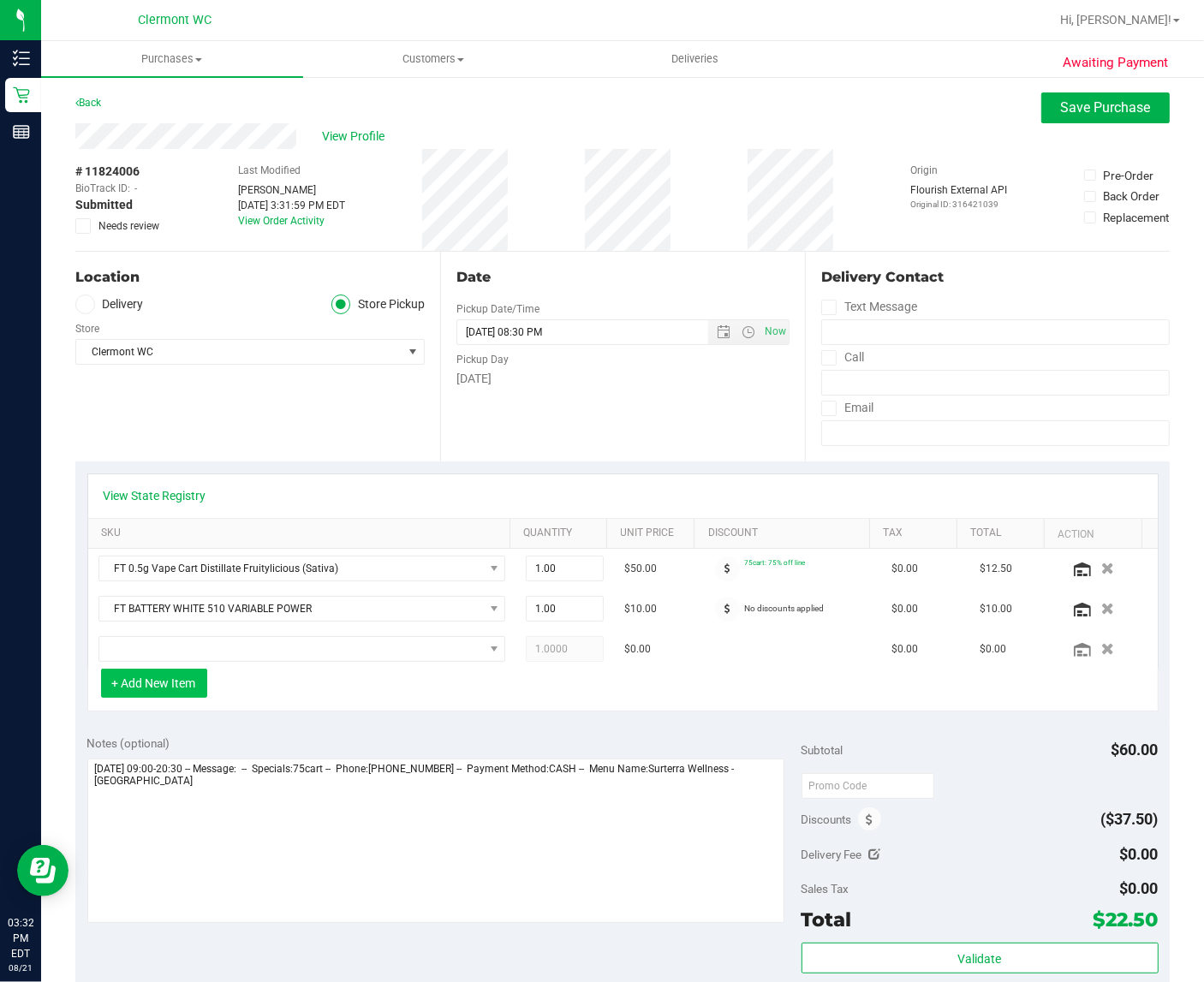
click at [155, 690] on button "+ Add New Item" at bounding box center [154, 683] width 106 height 29
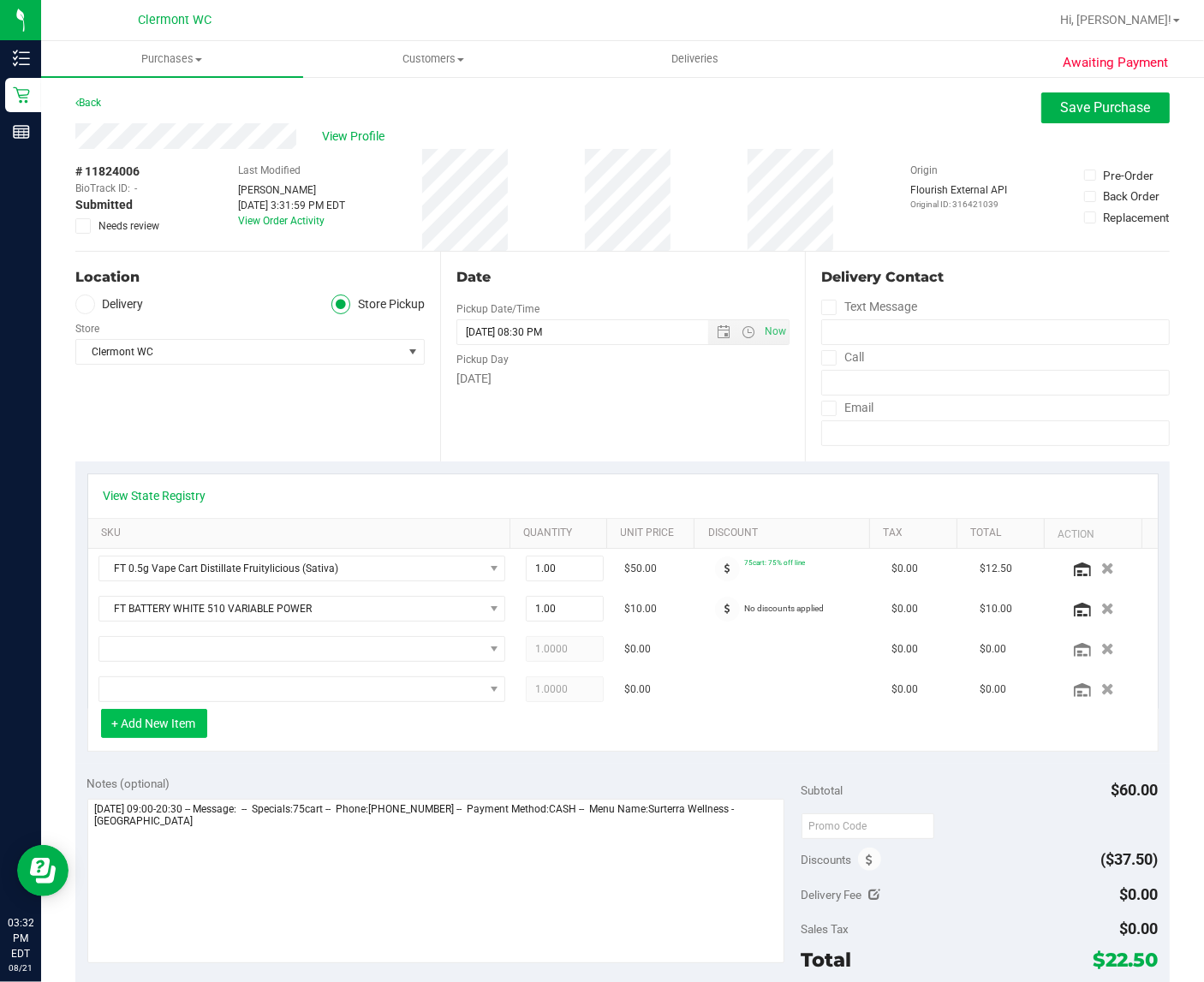
click at [179, 734] on button "+ Add New Item" at bounding box center [154, 723] width 106 height 29
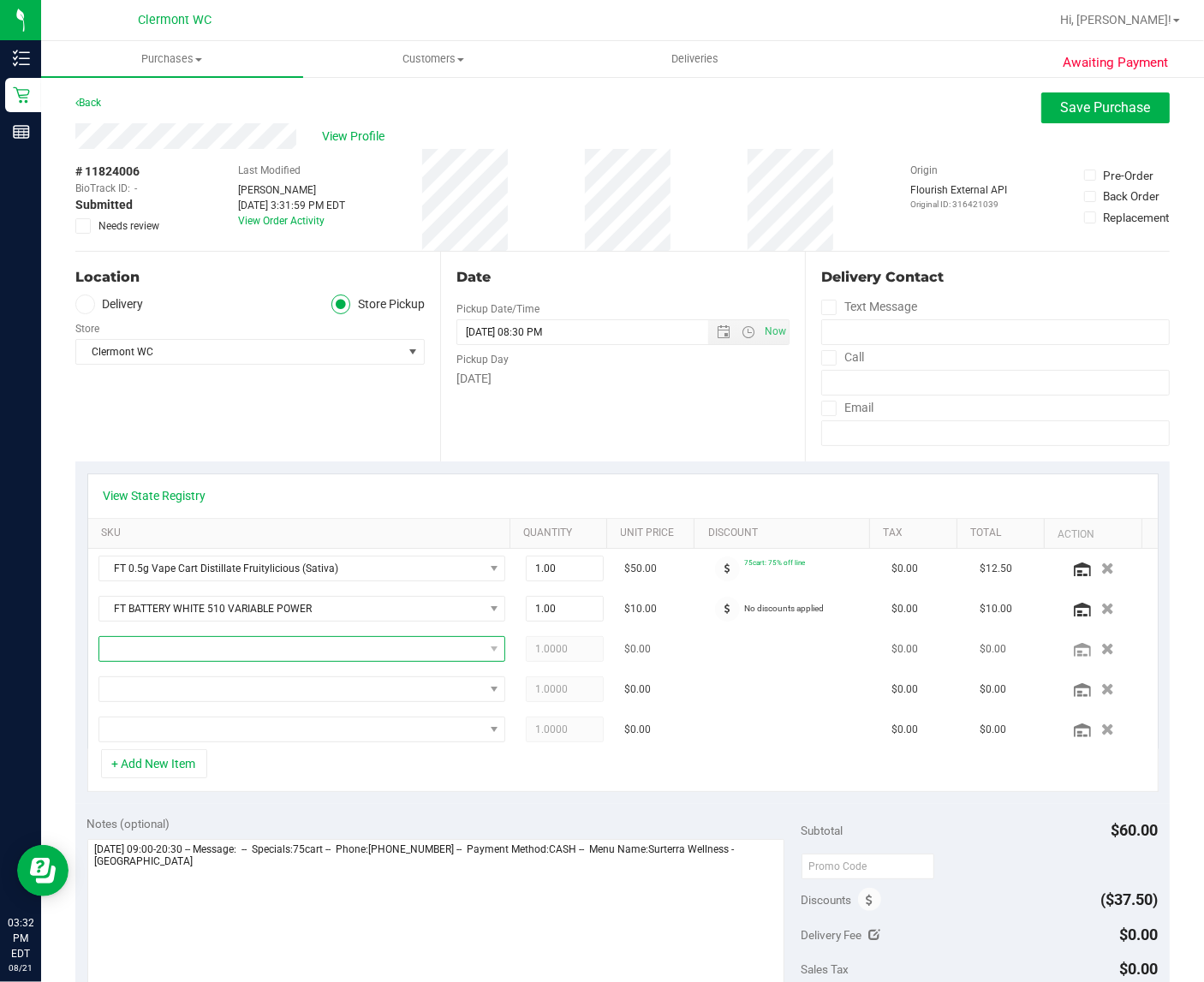
click at [333, 656] on span "NO DATA FOUND" at bounding box center [291, 649] width 385 height 24
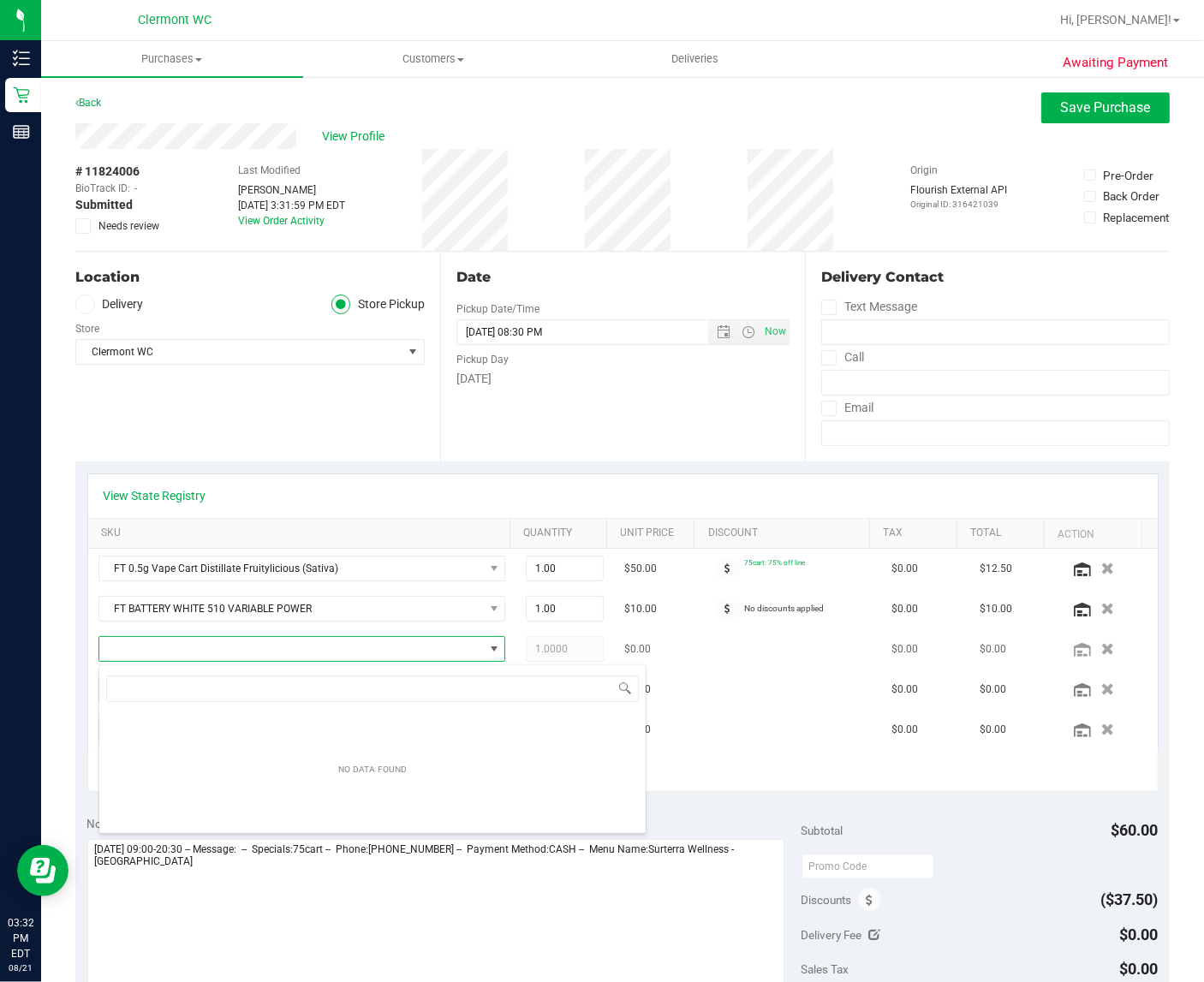
scroll to position [27, 388]
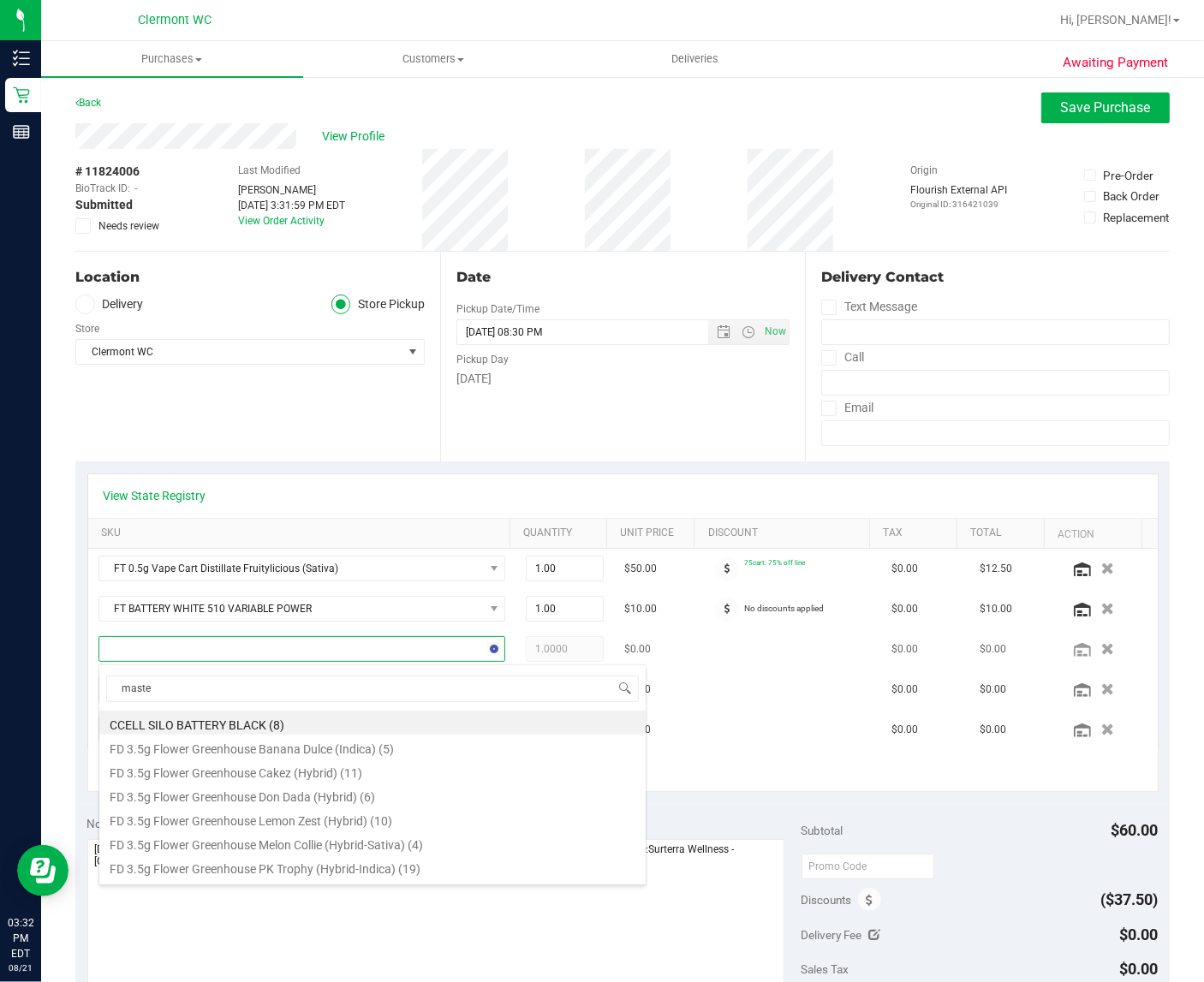
type input "master"
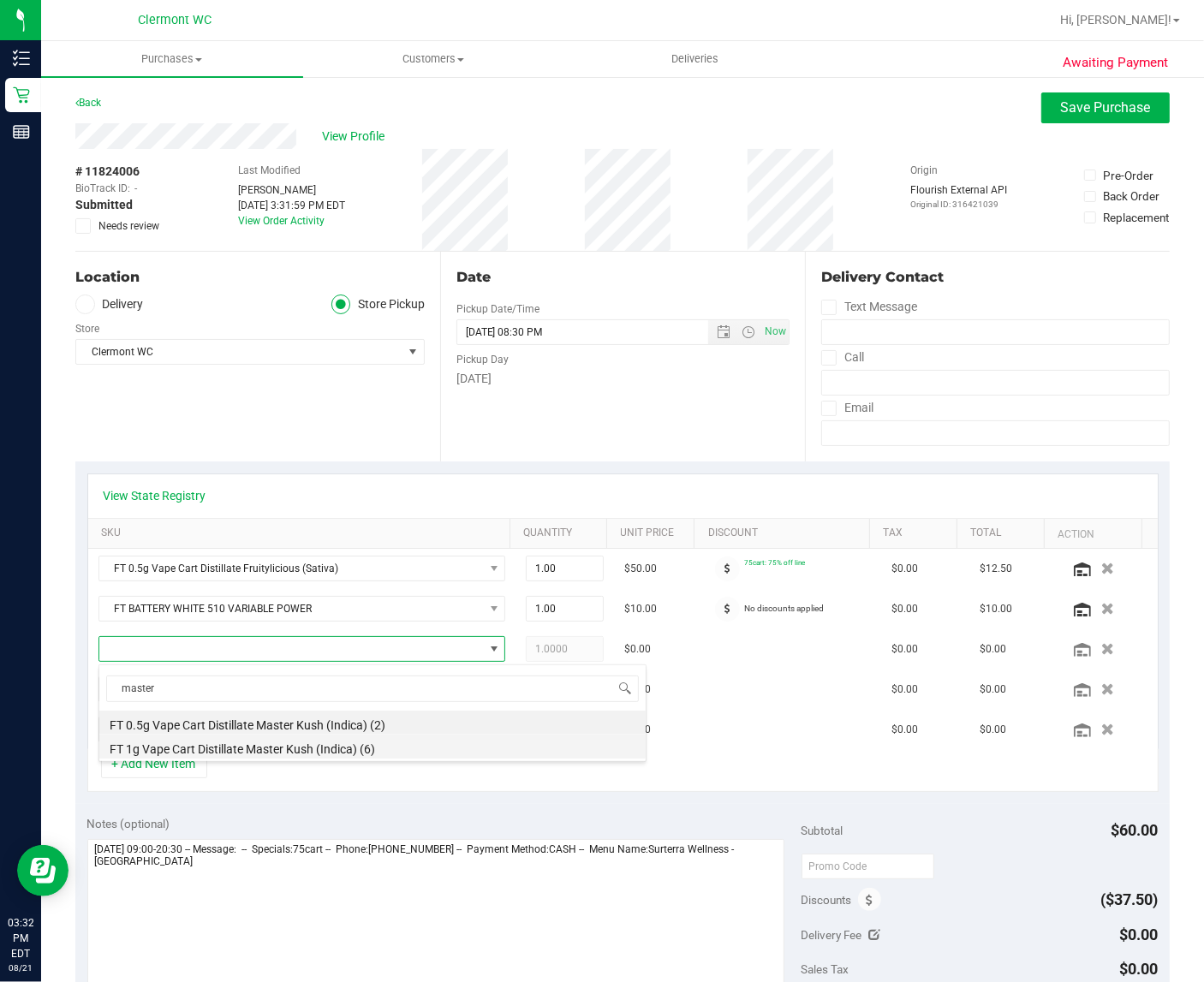
click at [317, 755] on li "FT 1g Vape Cart Distillate Master Kush (Indica) (6)" at bounding box center [372, 747] width 546 height 24
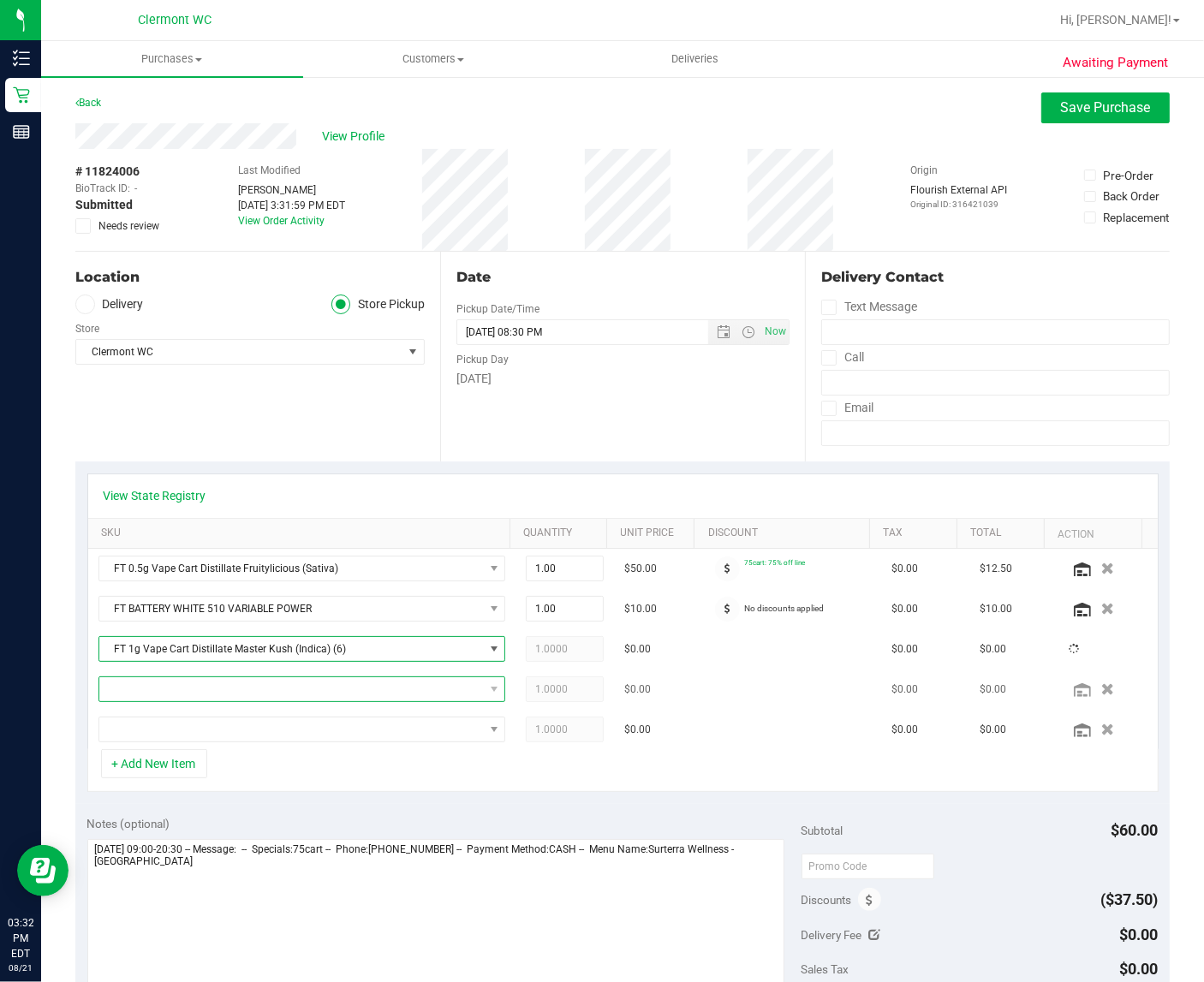
click at [271, 694] on span "NO DATA FOUND" at bounding box center [291, 689] width 385 height 24
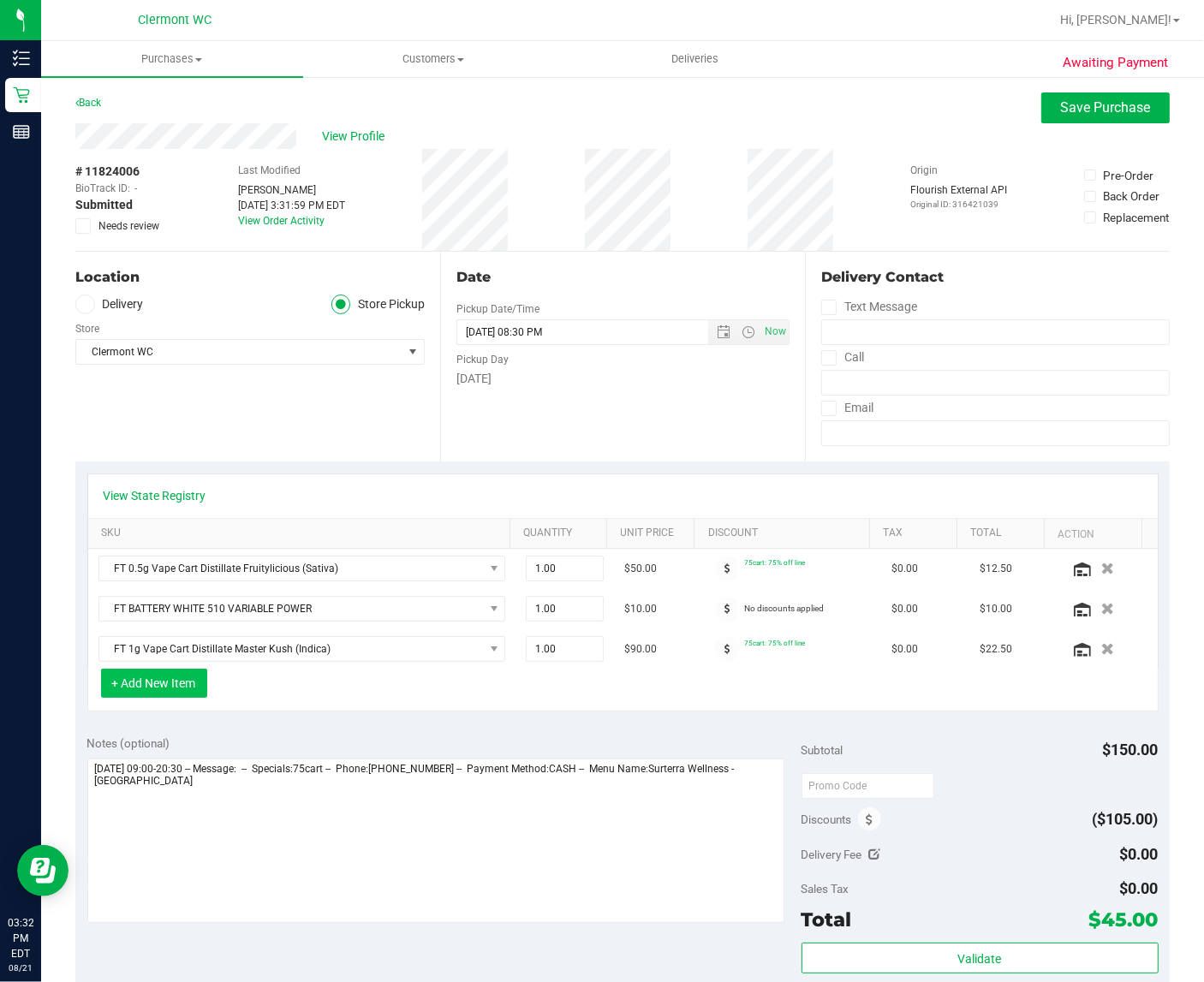
click at [177, 698] on button "+ Add New Item" at bounding box center [154, 683] width 106 height 29
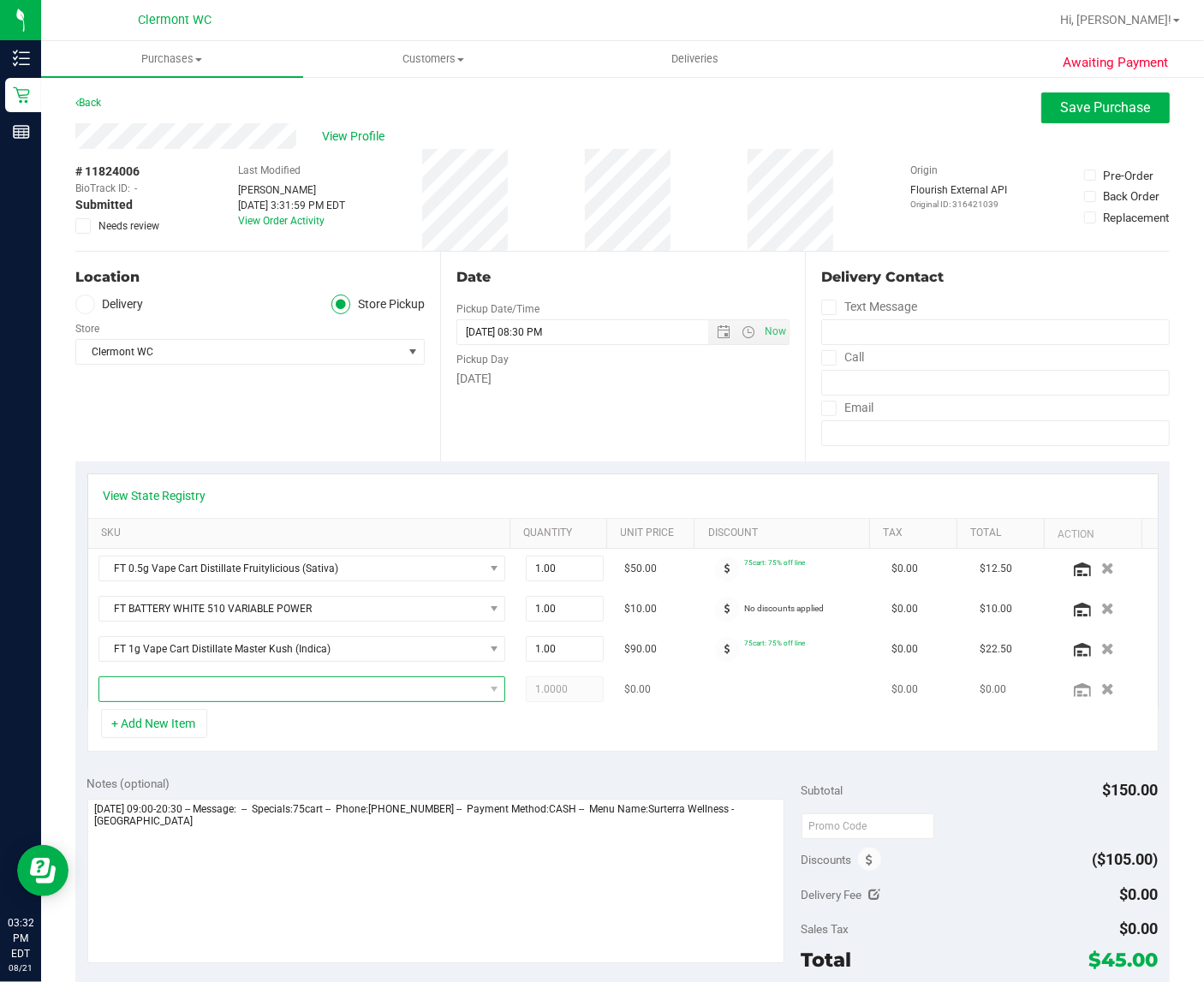
click at [226, 699] on span "NO DATA FOUND" at bounding box center [291, 689] width 385 height 24
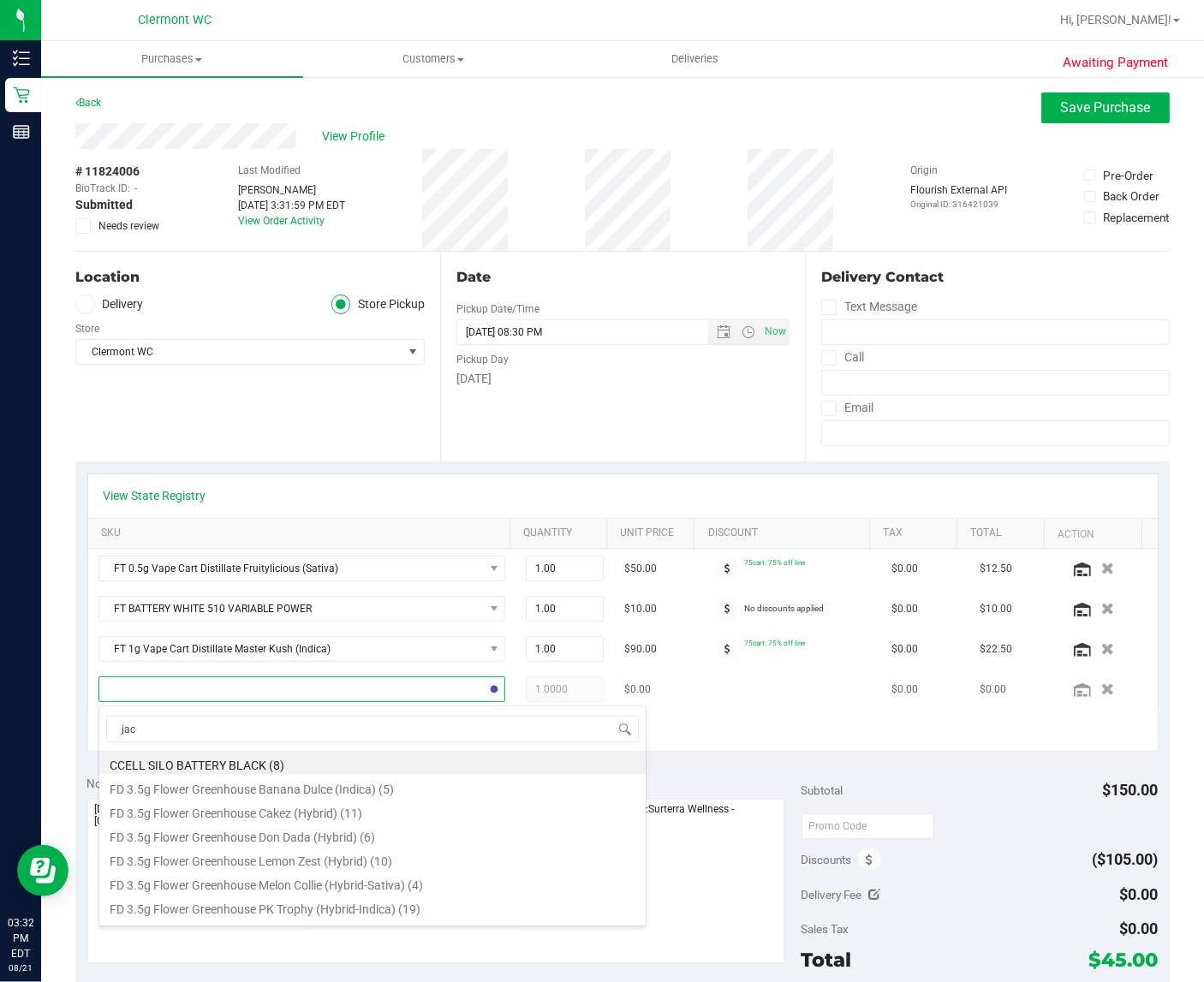
type input "jack"
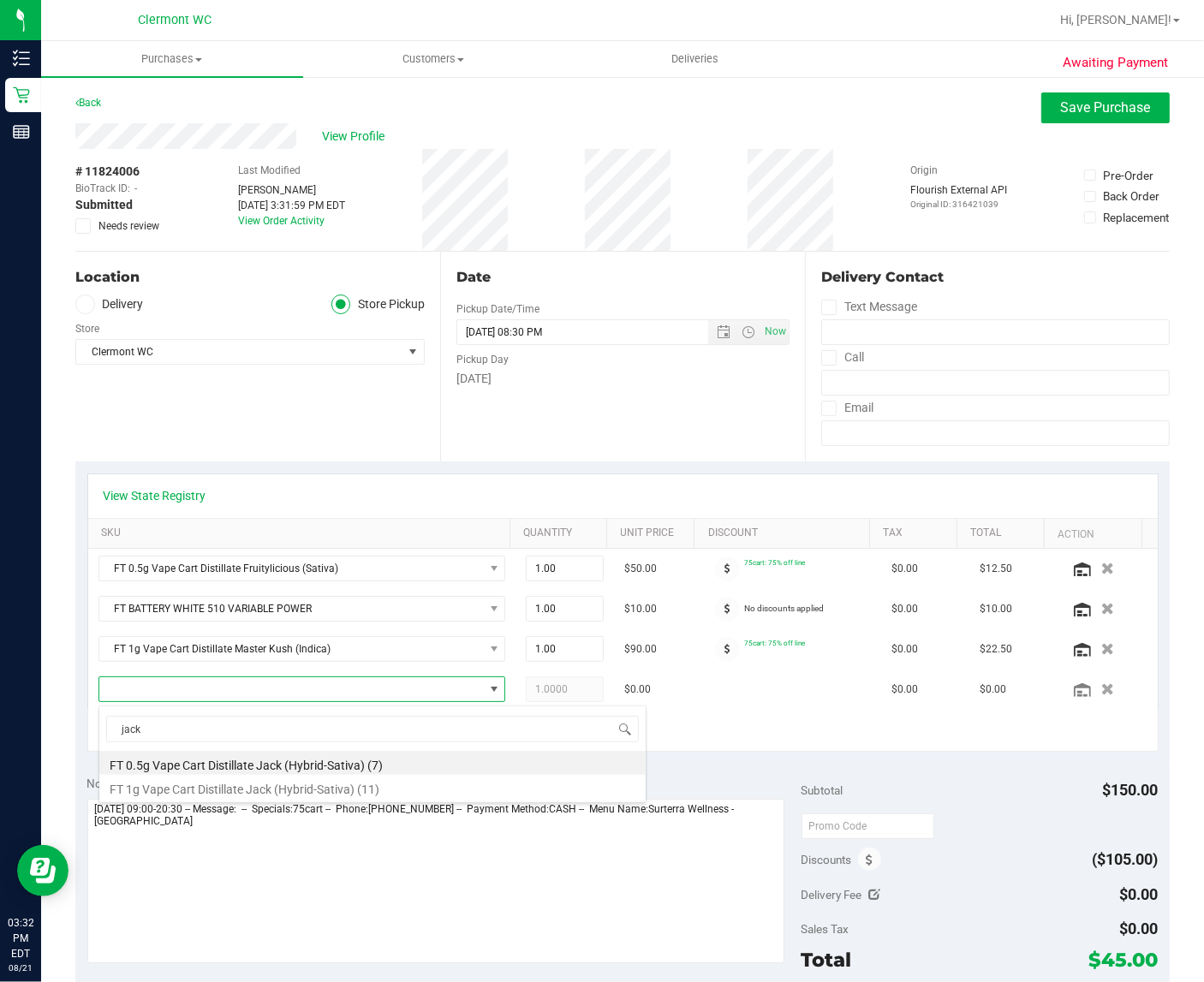
click at [280, 792] on li "FT 1g Vape Cart Distillate Jack (Hybrid-Sativa) (11)" at bounding box center [372, 787] width 546 height 24
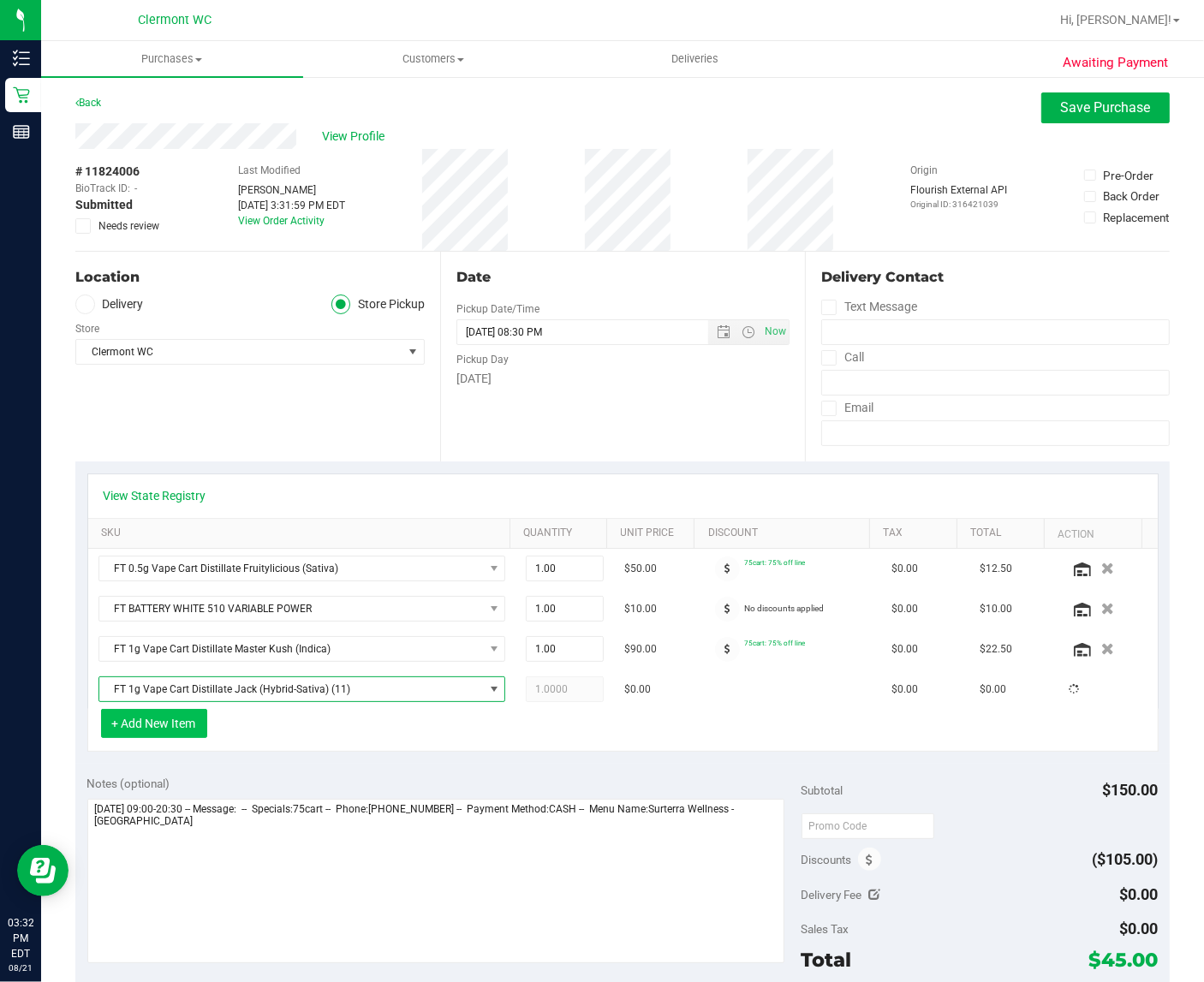
click at [164, 713] on button "+ Add New Item" at bounding box center [154, 723] width 106 height 29
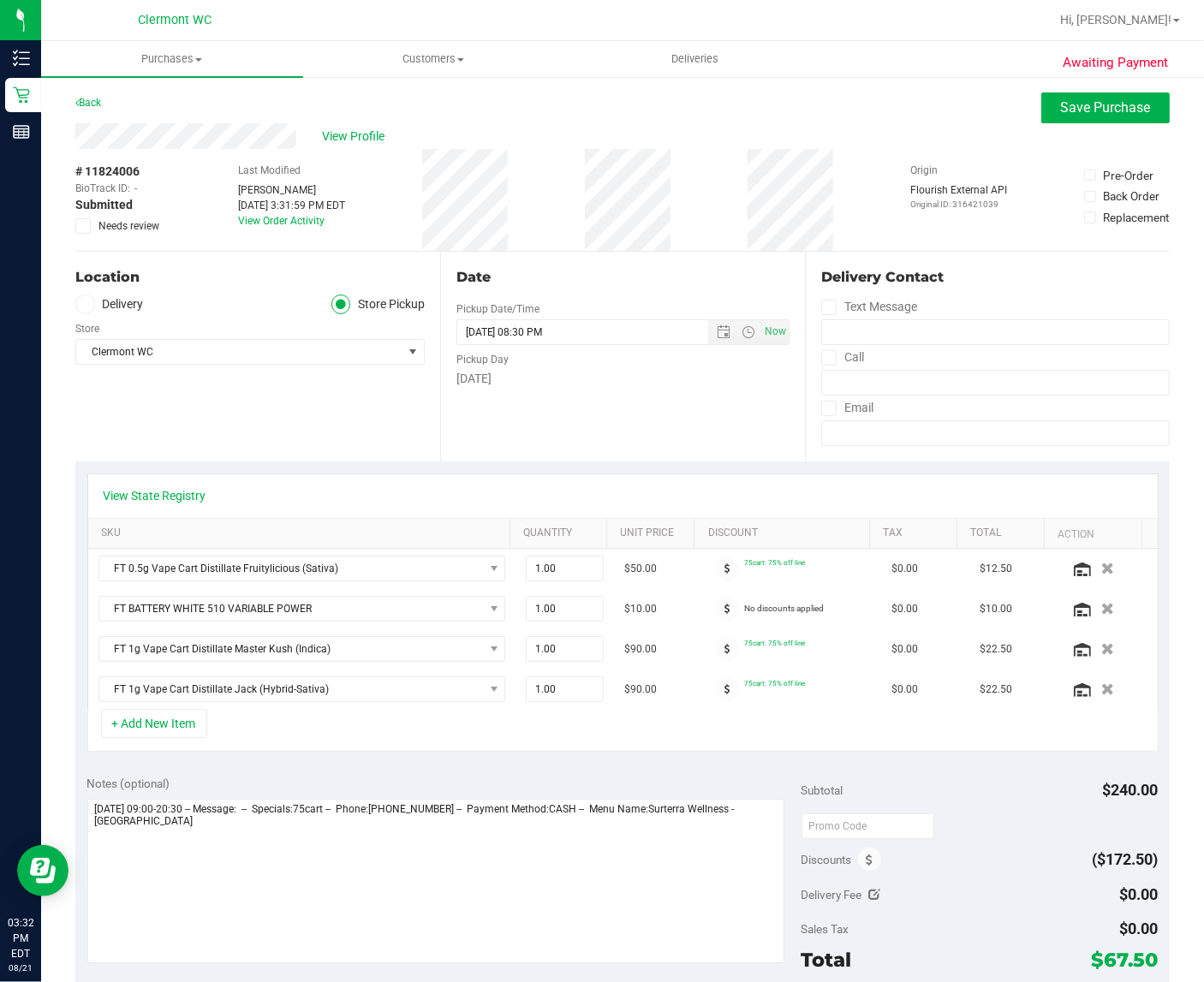
click at [169, 735] on button "+ Add New Item" at bounding box center [154, 723] width 106 height 29
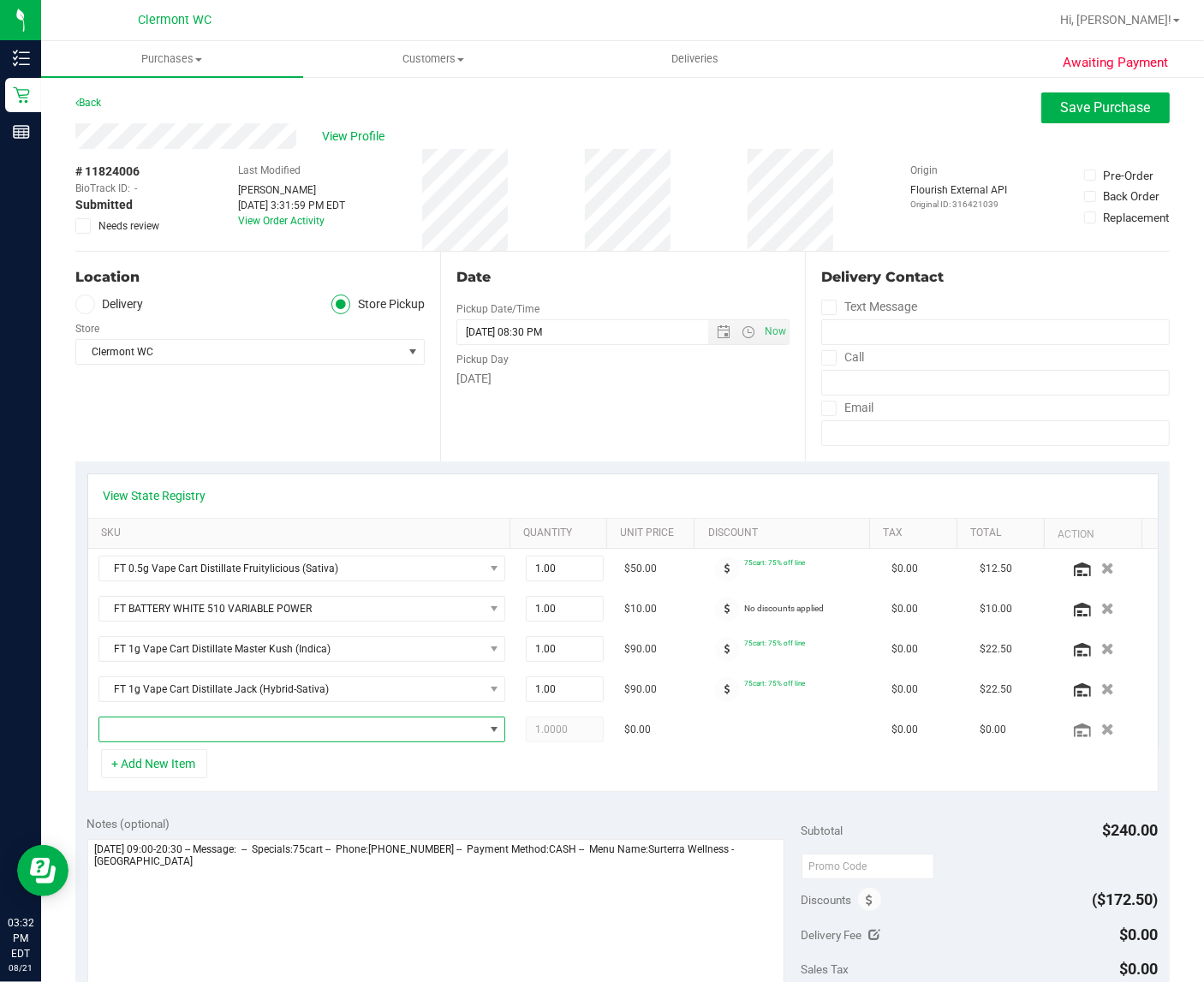
click at [169, 735] on span "NO DATA FOUND" at bounding box center [291, 729] width 385 height 24
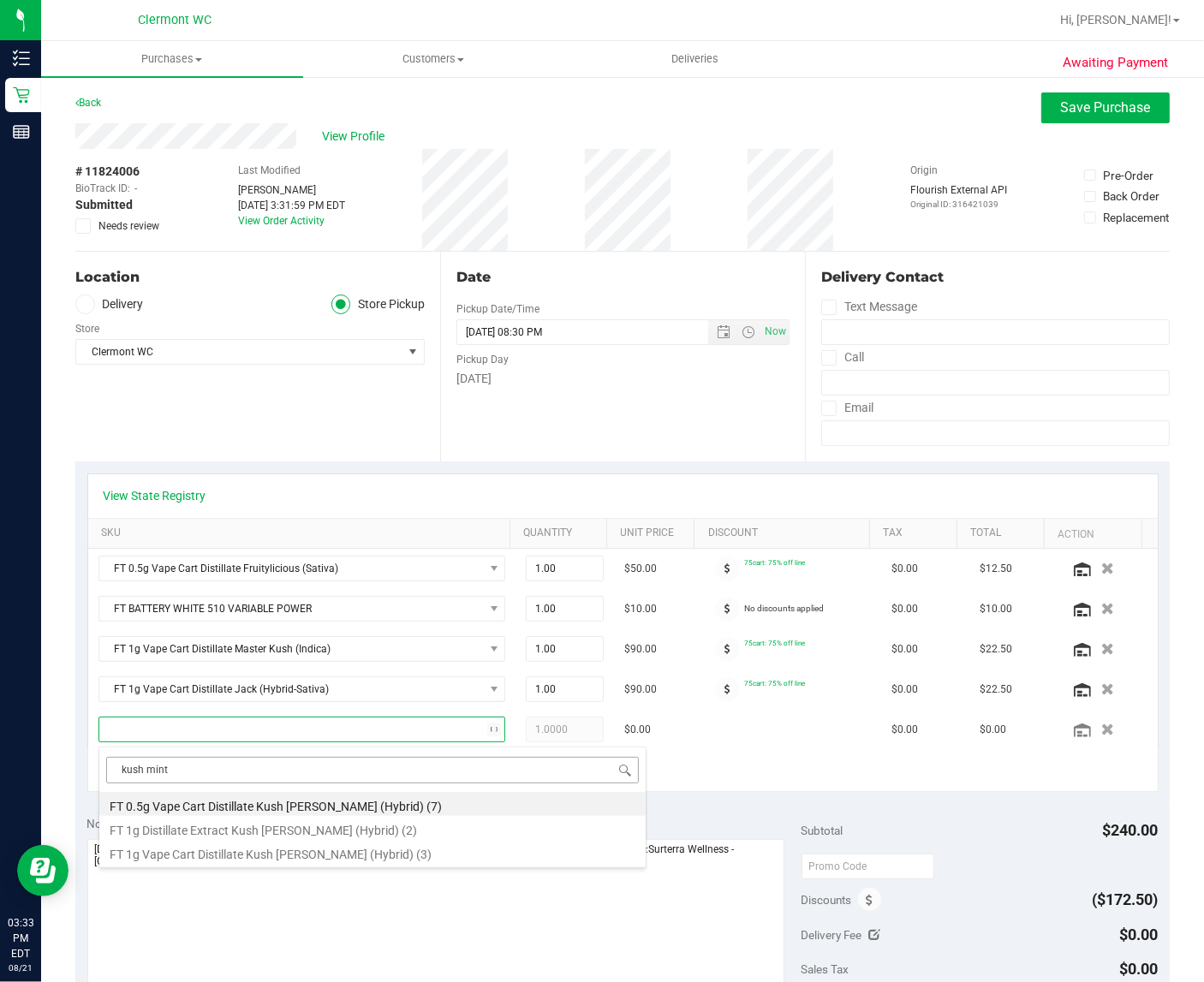
type input "kush mintz"
click at [304, 859] on li "FT 1g Vape Cart Distillate Kush Mintz (Hybrid) (3)" at bounding box center [372, 852] width 546 height 24
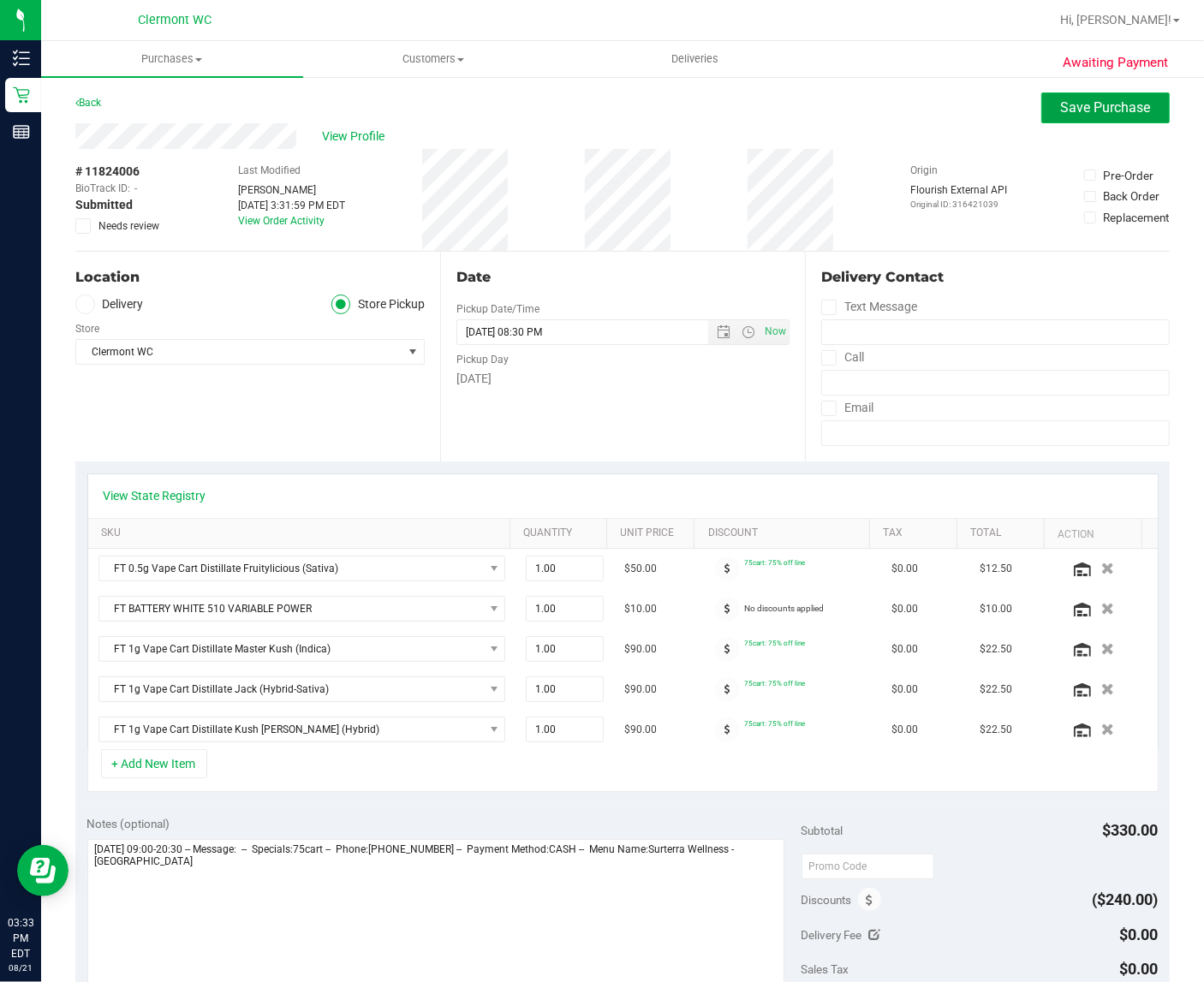
click at [1114, 118] on button "Save Purchase" at bounding box center [1106, 108] width 128 height 31
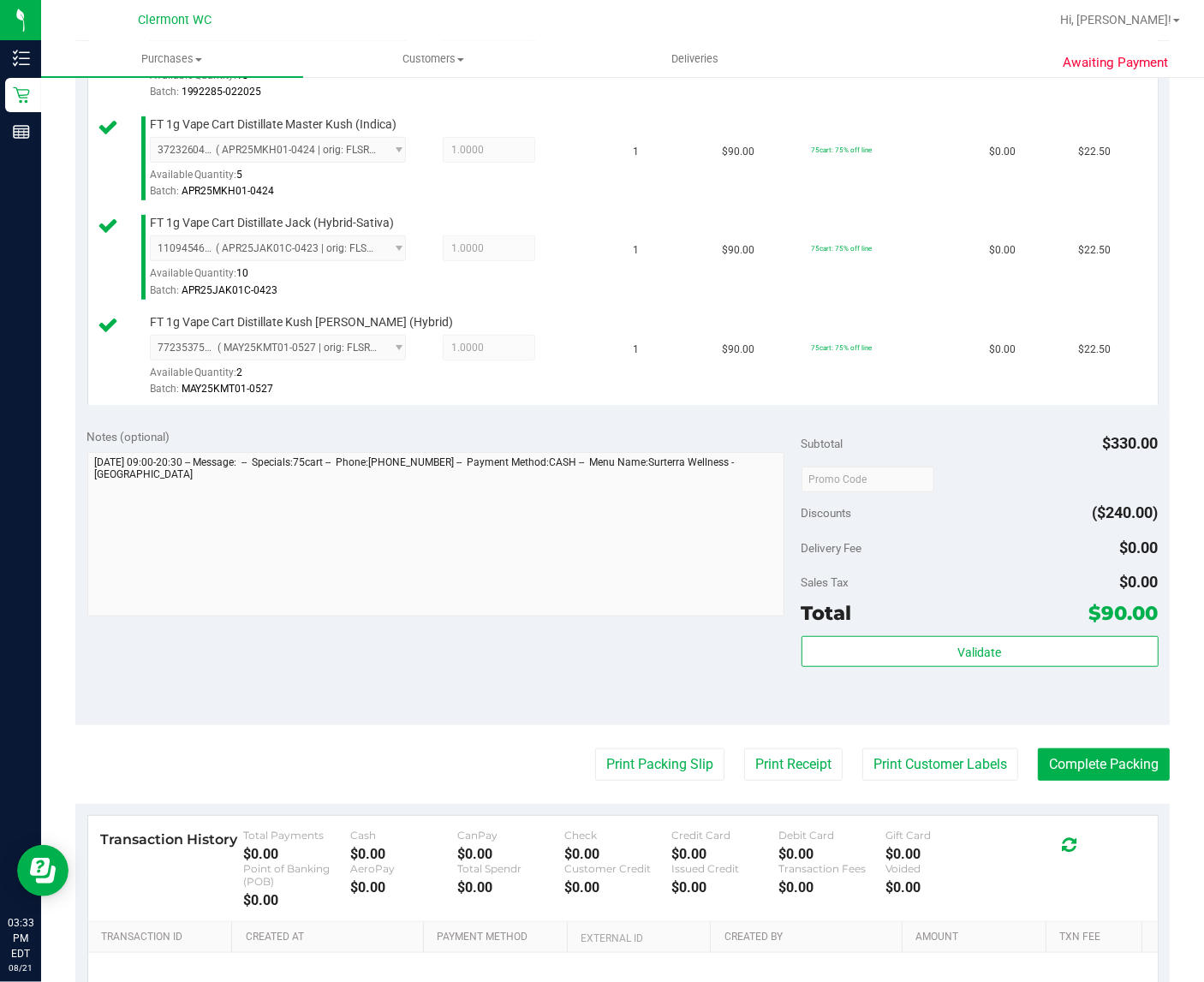
scroll to position [637, 0]
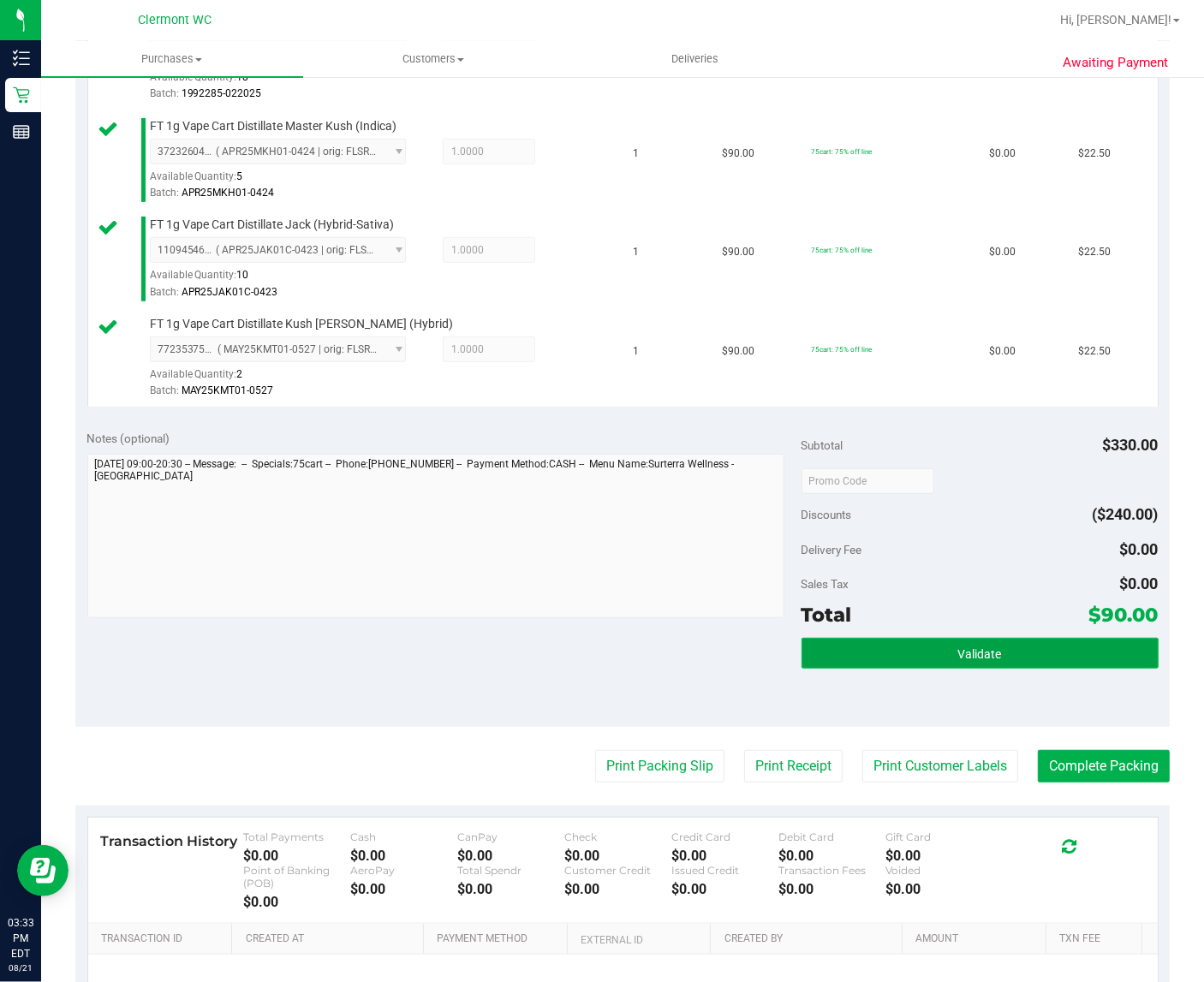
click at [944, 668] on button "Validate" at bounding box center [980, 654] width 357 height 31
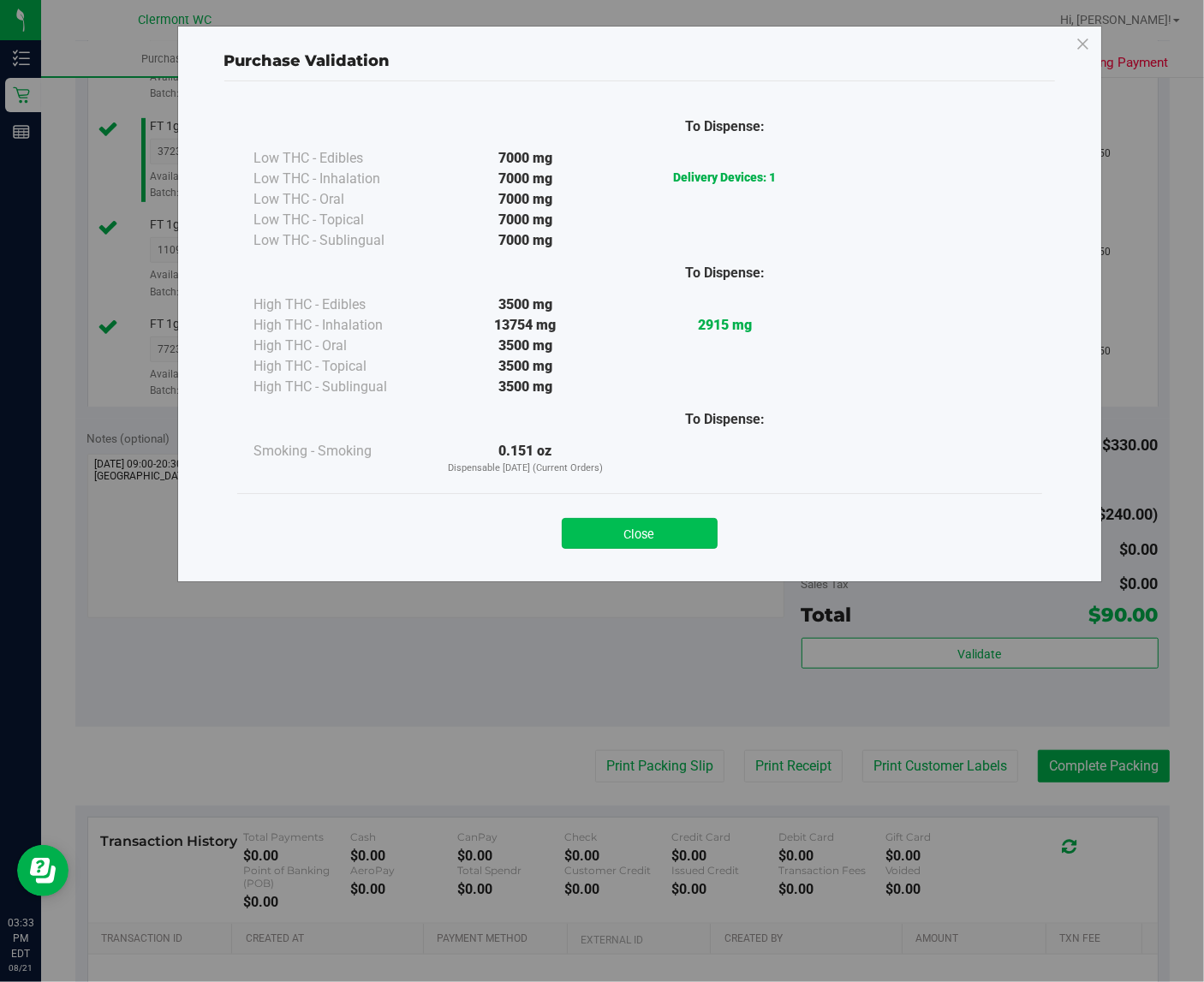
click at [712, 540] on button "Close" at bounding box center [640, 533] width 156 height 31
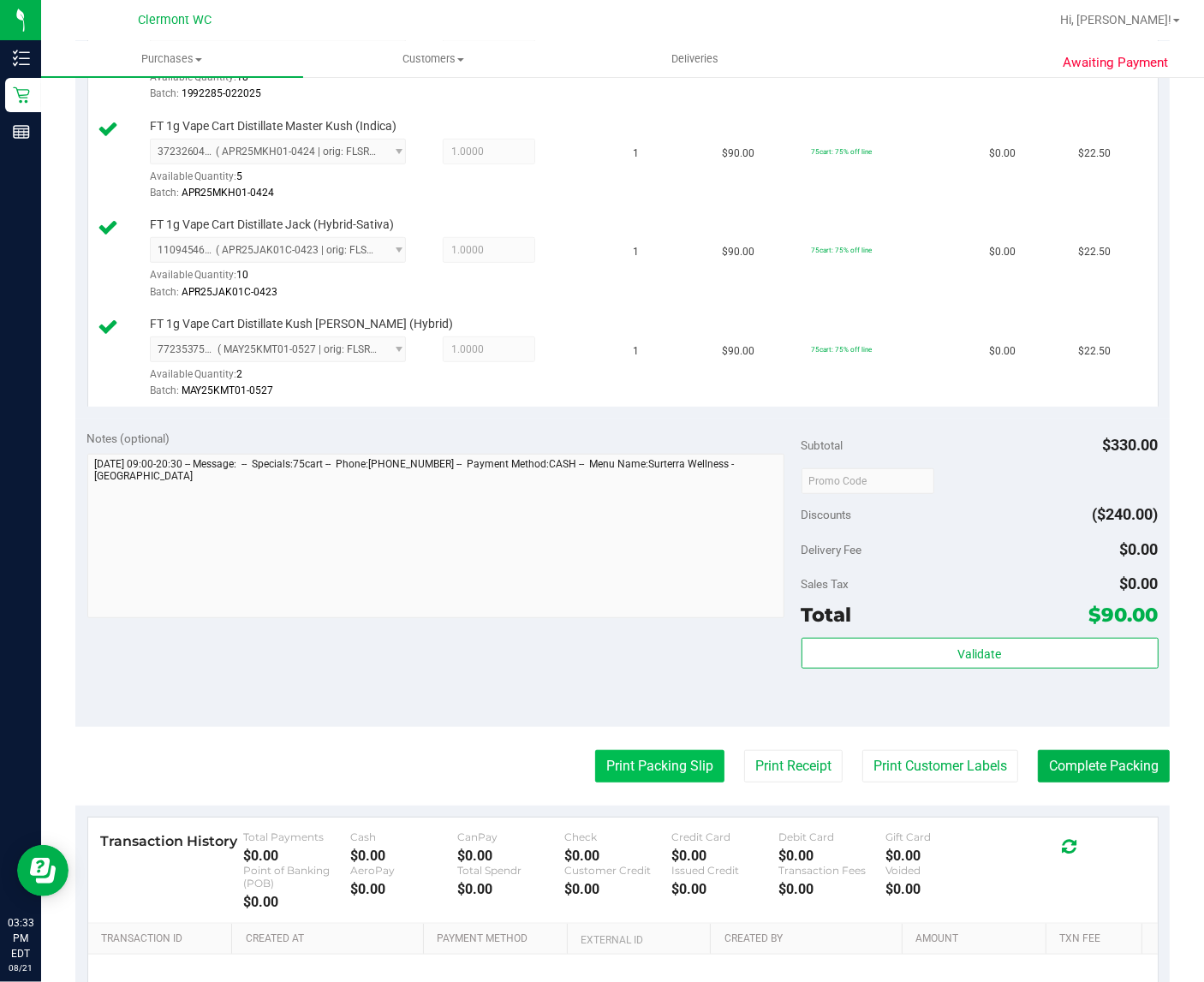
click at [649, 783] on button "Print Packing Slip" at bounding box center [660, 767] width 129 height 33
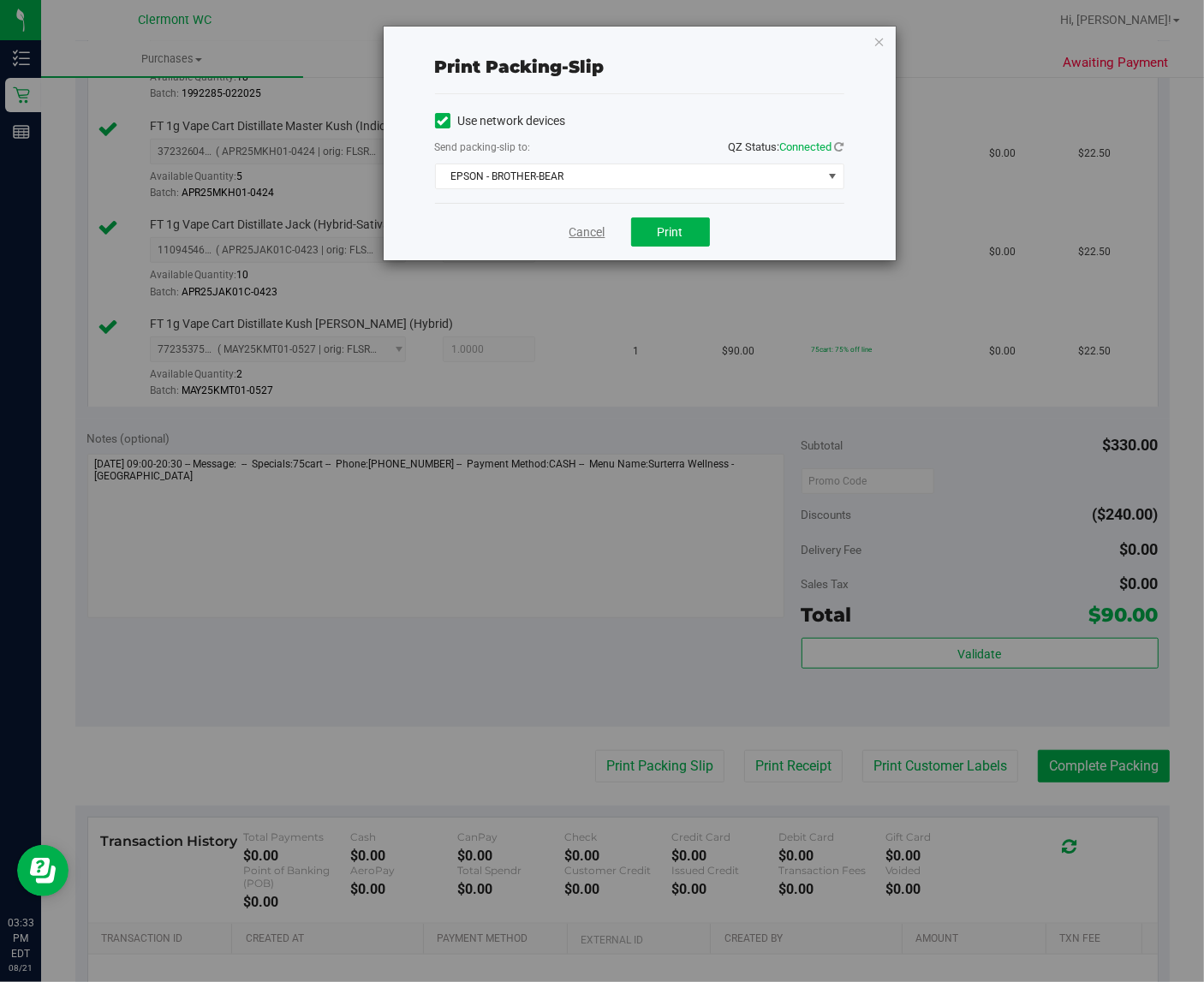
click at [587, 226] on link "Cancel" at bounding box center [587, 232] width 36 height 18
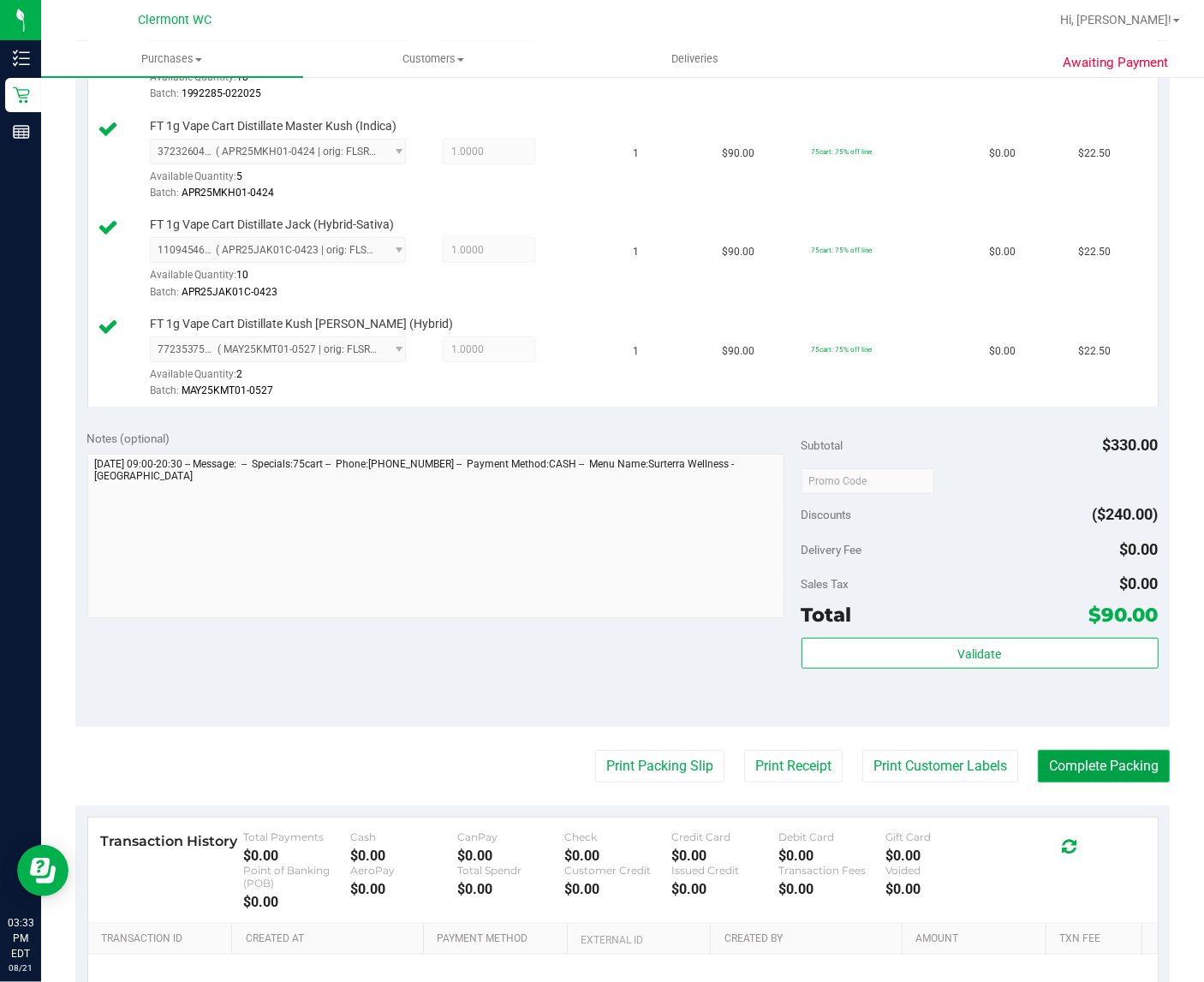
click at [1067, 783] on button "Complete Packing" at bounding box center [1104, 767] width 132 height 33
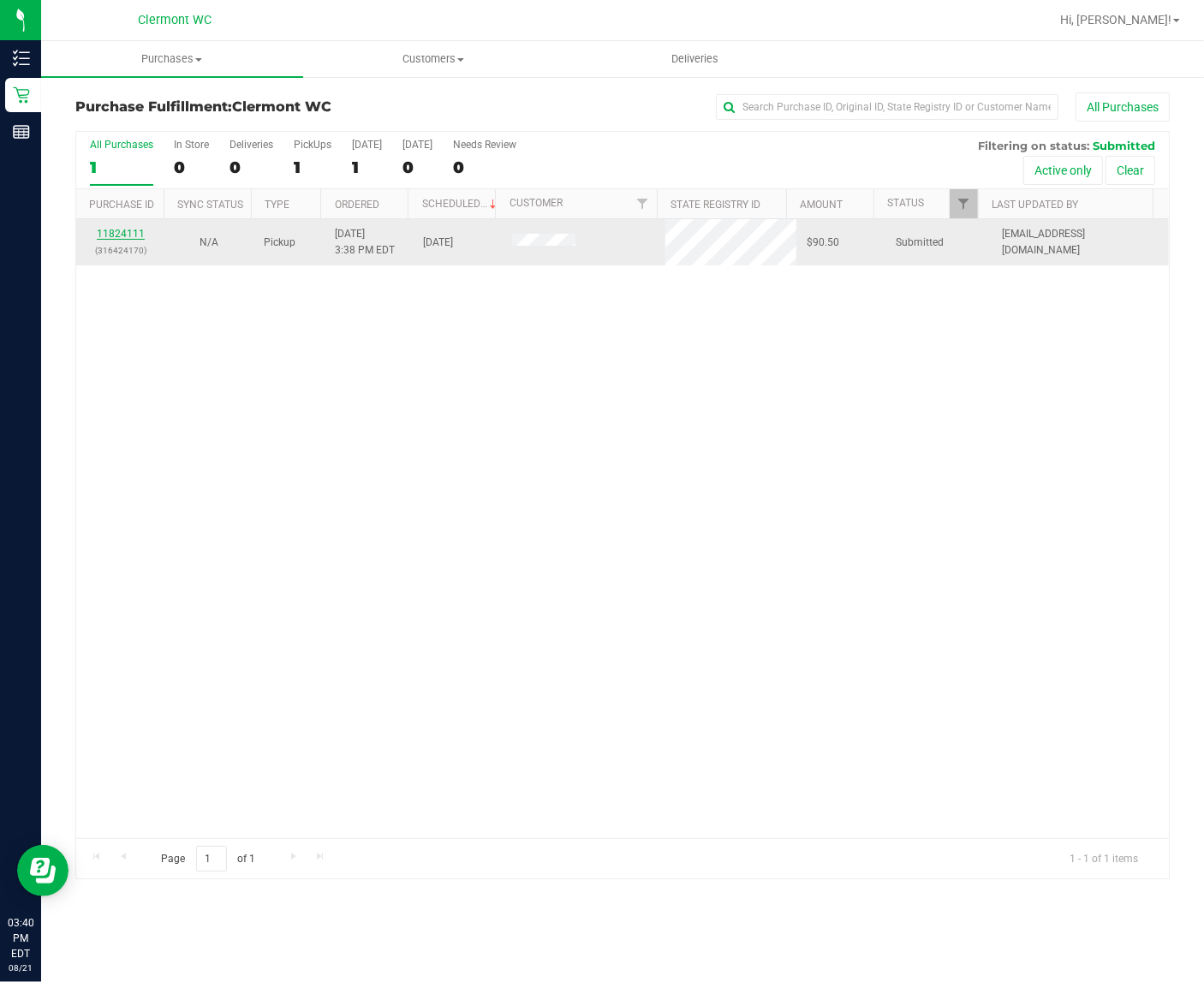
click at [111, 232] on link "11824111" at bounding box center [121, 233] width 48 height 12
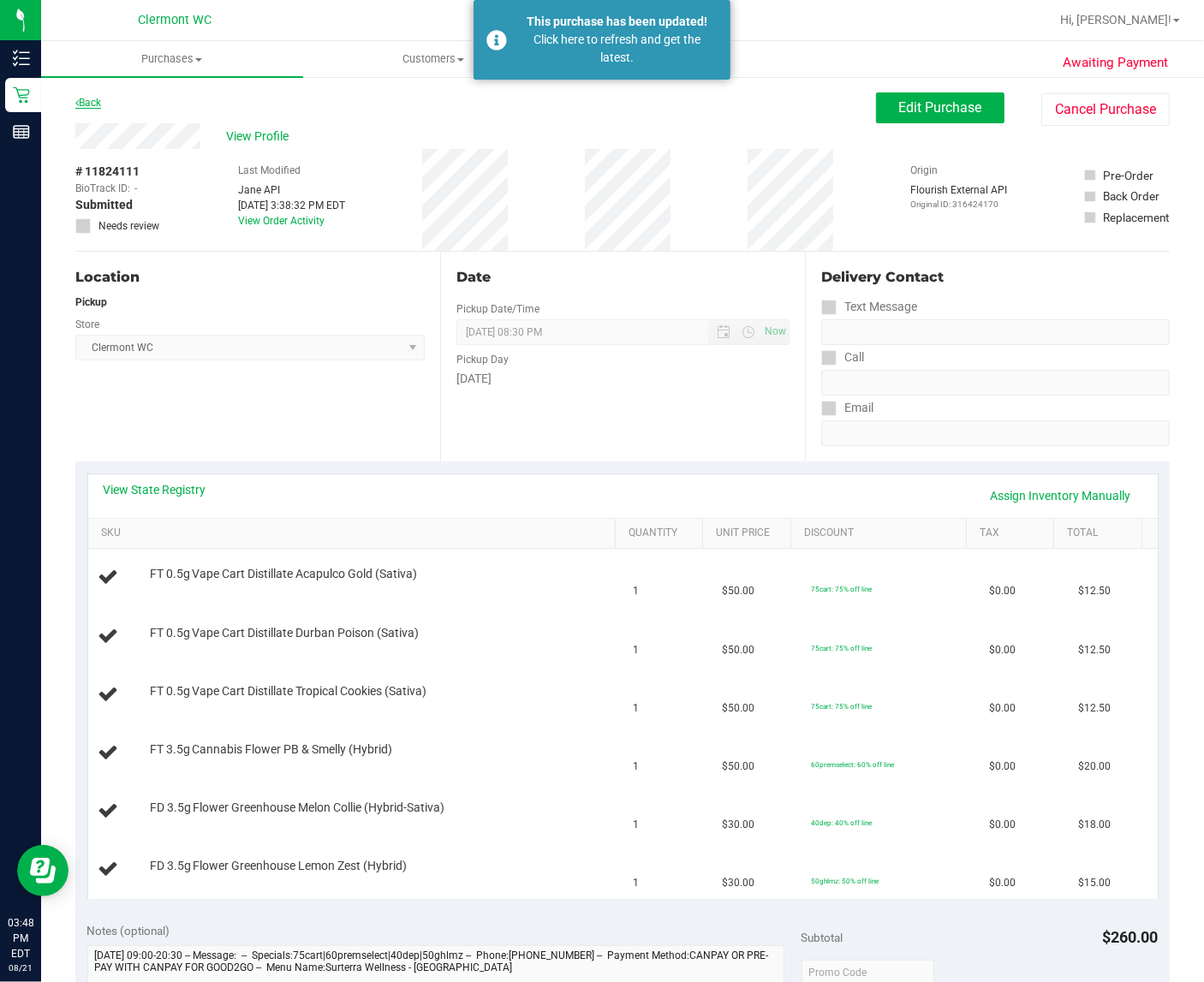
click at [96, 104] on link "Back" at bounding box center [88, 102] width 26 height 12
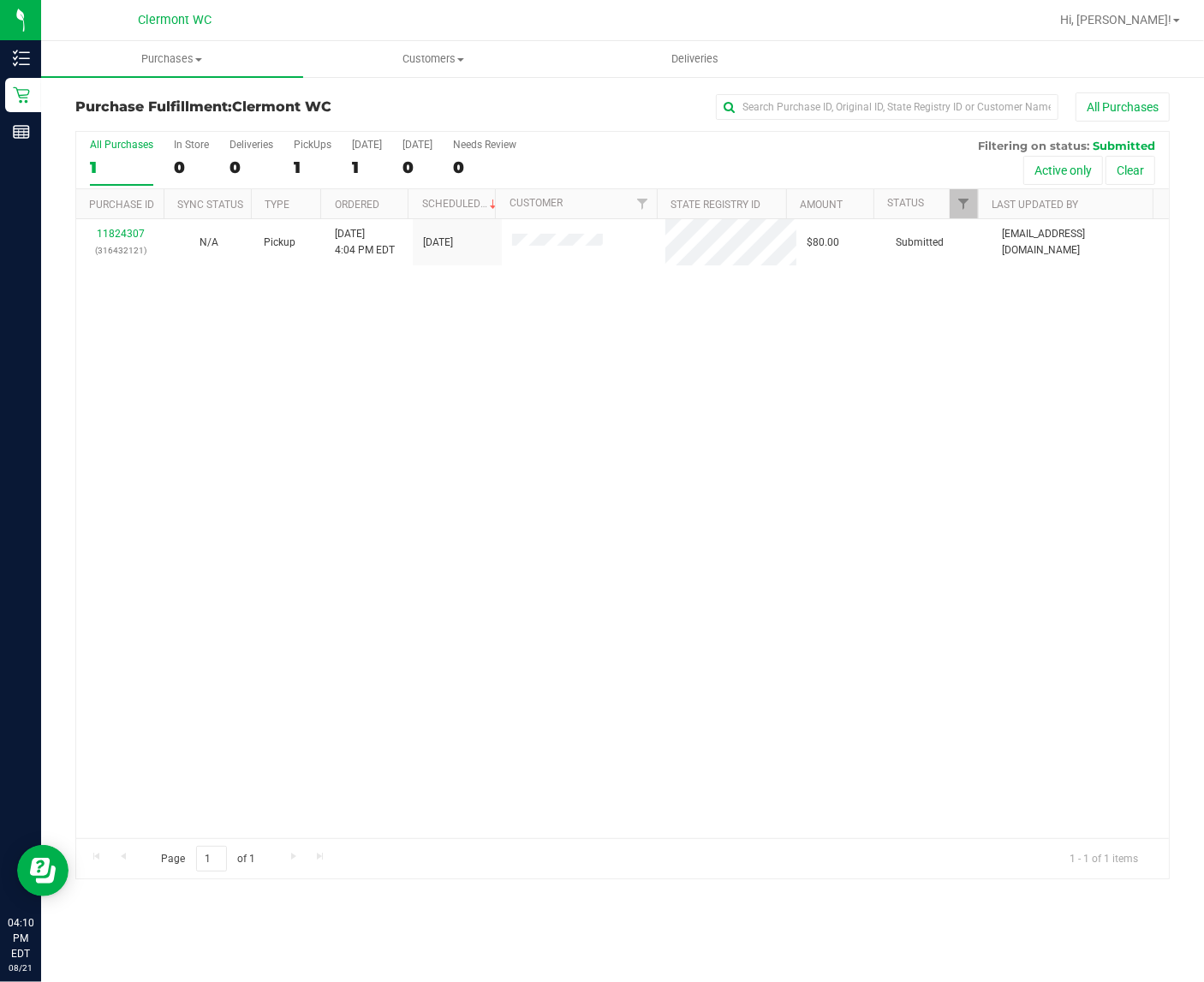
click at [572, 452] on div "11824307 (316432121) N/A Pickup [DATE] 4:04 PM EDT 8/21/2025 $80.00 Submitted […" at bounding box center [622, 529] width 1093 height 619
